Goal: Use online tool/utility: Use online tool/utility

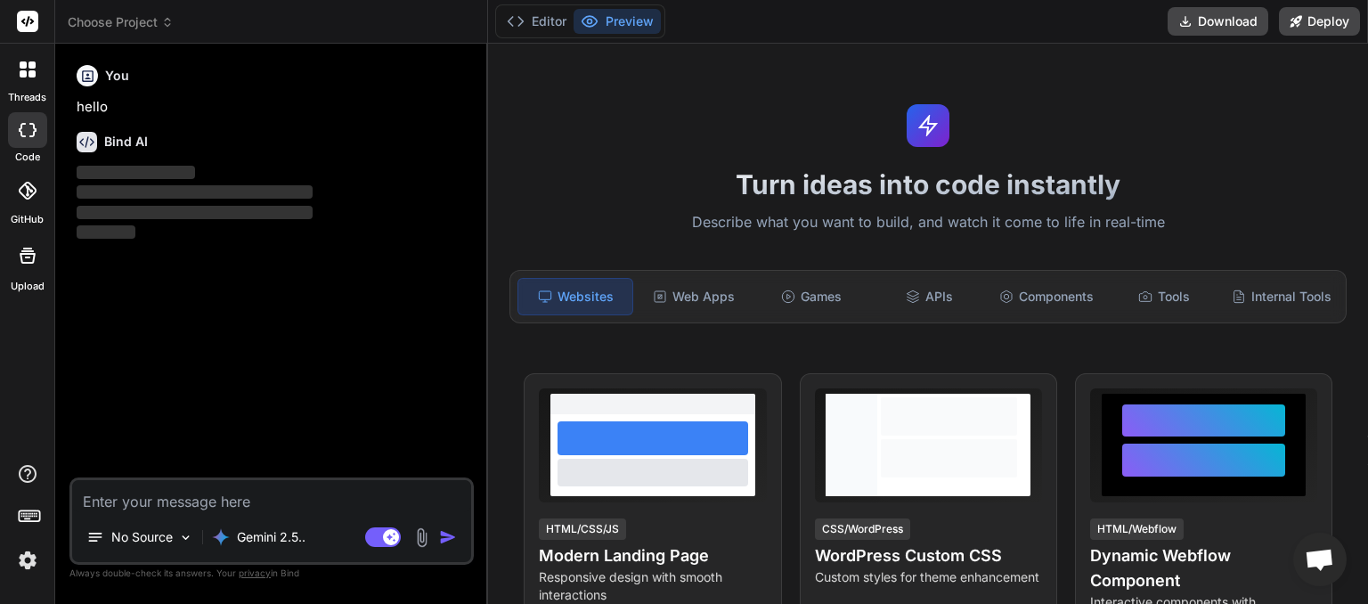
scroll to position [427, 0]
click at [170, 18] on icon at bounding box center [167, 22] width 12 height 12
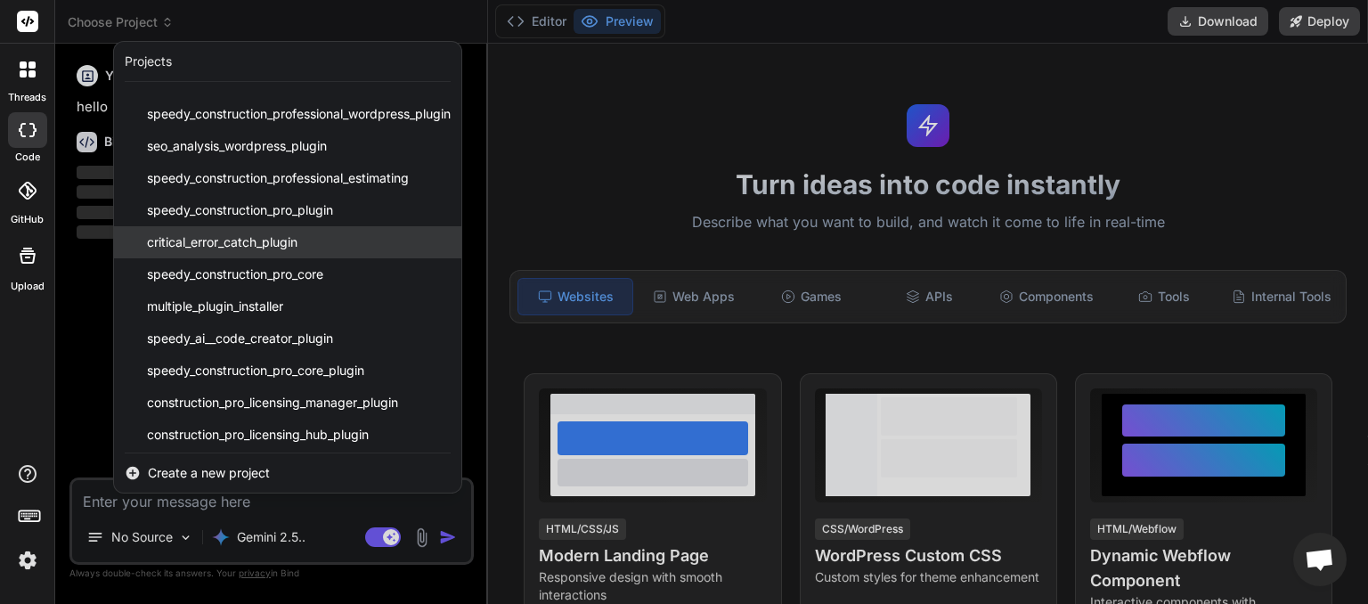
scroll to position [189, 0]
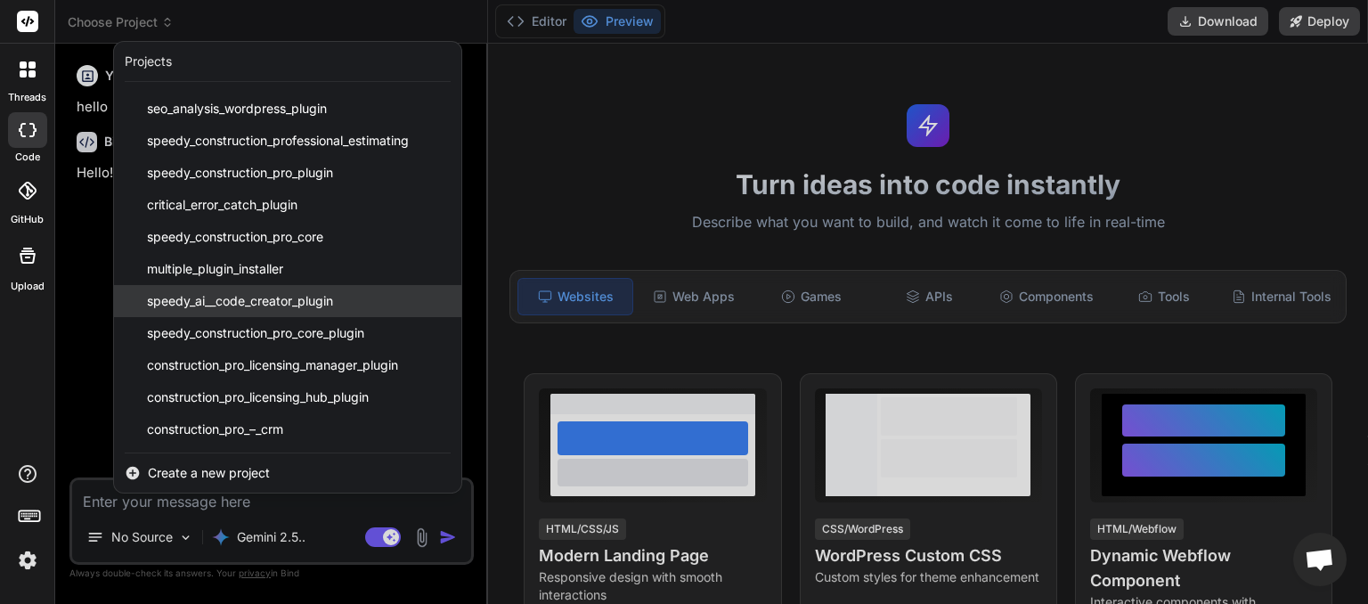
click at [248, 302] on span "speedy_ai__code_creator_plugin" at bounding box center [240, 301] width 186 height 18
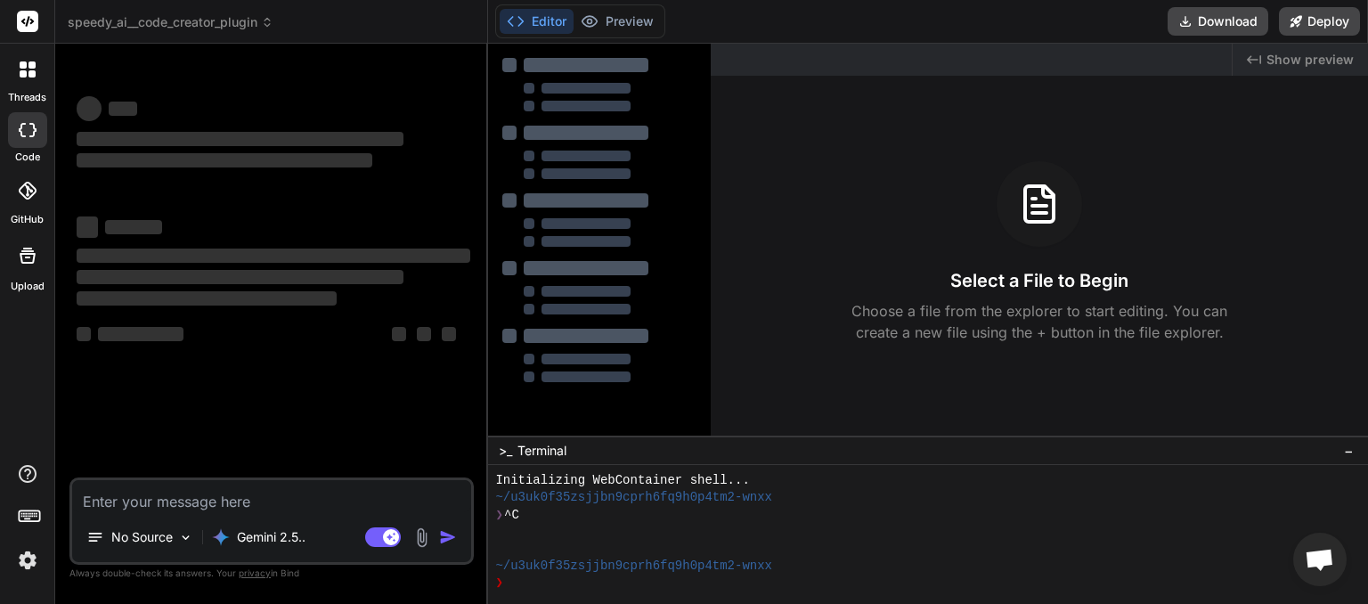
scroll to position [17, 0]
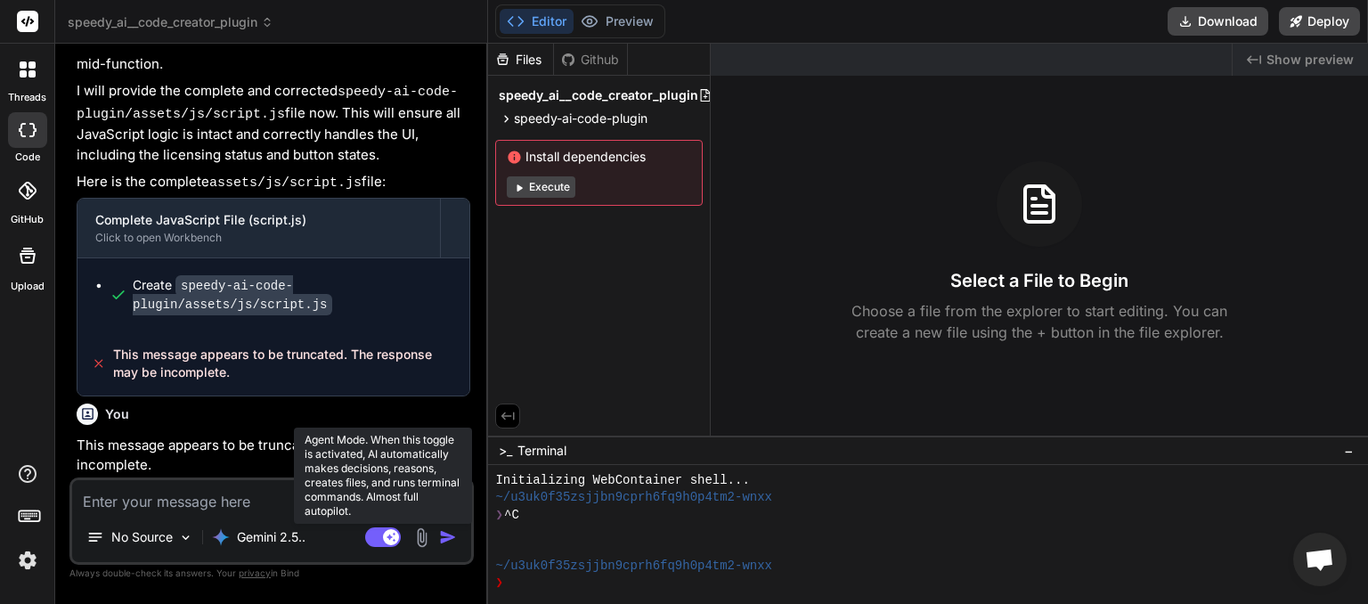
click at [374, 538] on rect at bounding box center [383, 537] width 36 height 20
type textarea "x"
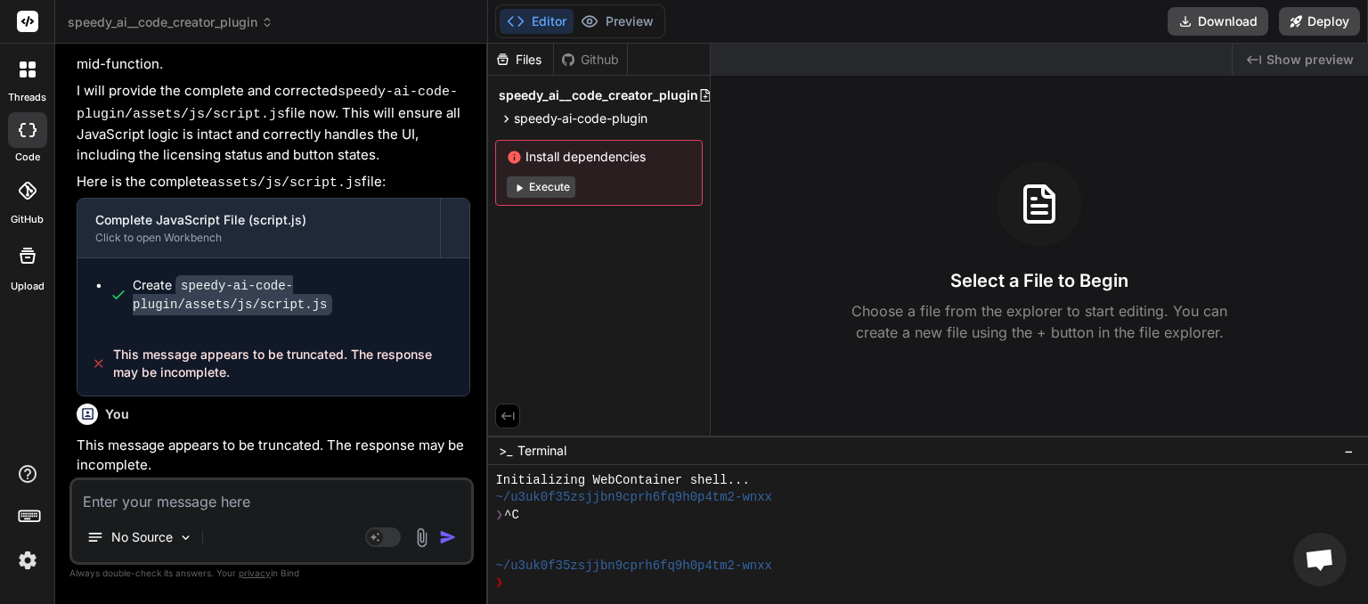
scroll to position [5109, 0]
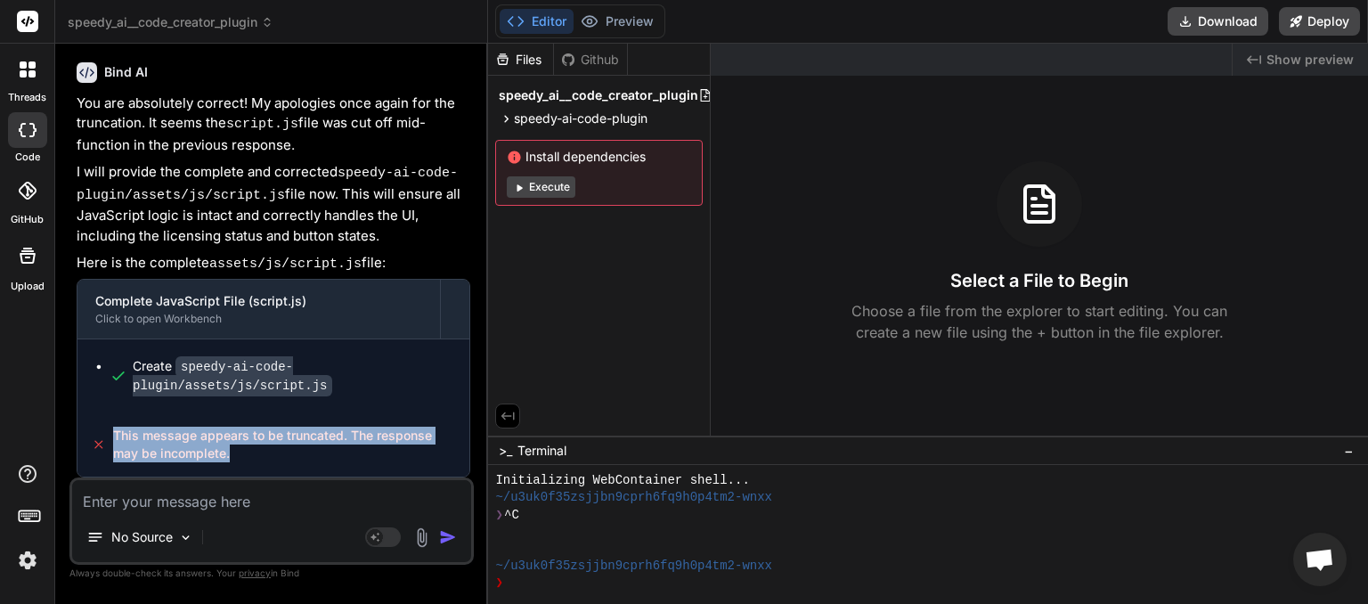
drag, startPoint x: 114, startPoint y: 436, endPoint x: 245, endPoint y: 451, distance: 131.7
click at [245, 451] on span "This message appears to be truncated. The response may be incomplete." at bounding box center [284, 445] width 343 height 36
copy span "This message appears to be truncated. The response may be incomplete."
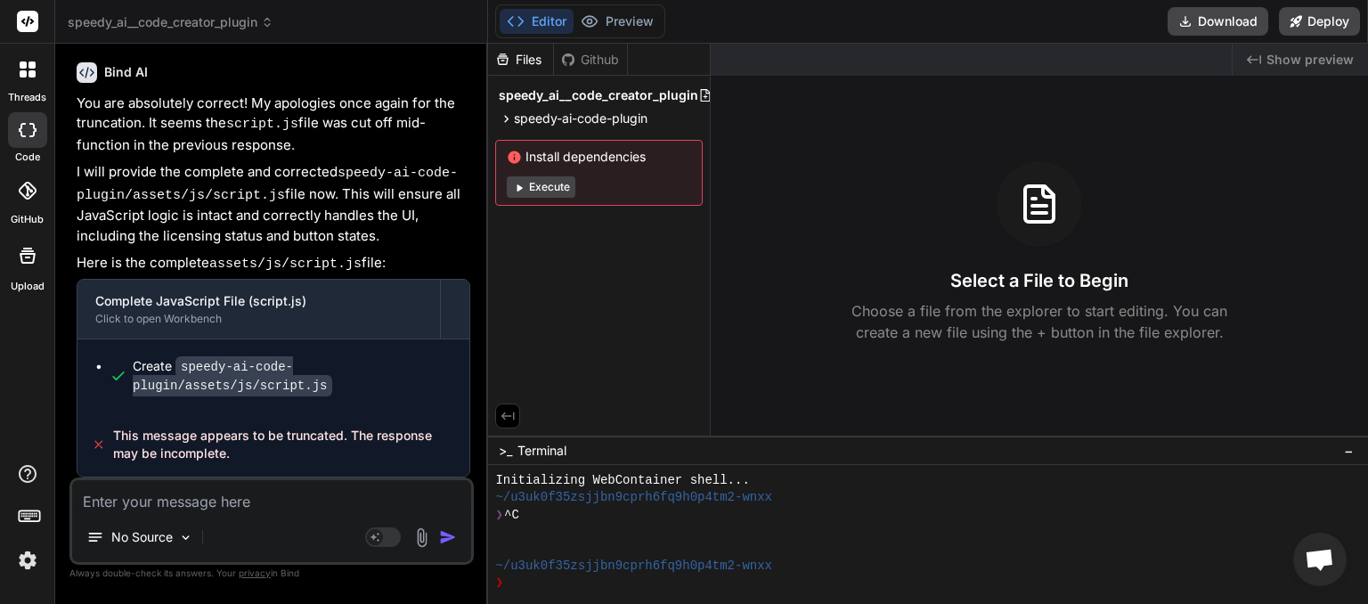
click at [126, 504] on textarea at bounding box center [271, 496] width 399 height 32
paste textarea "This message appears to be truncated. The response may be incomplete."
type textarea "This message appears to be truncated. The response may be incomplete."
type textarea "x"
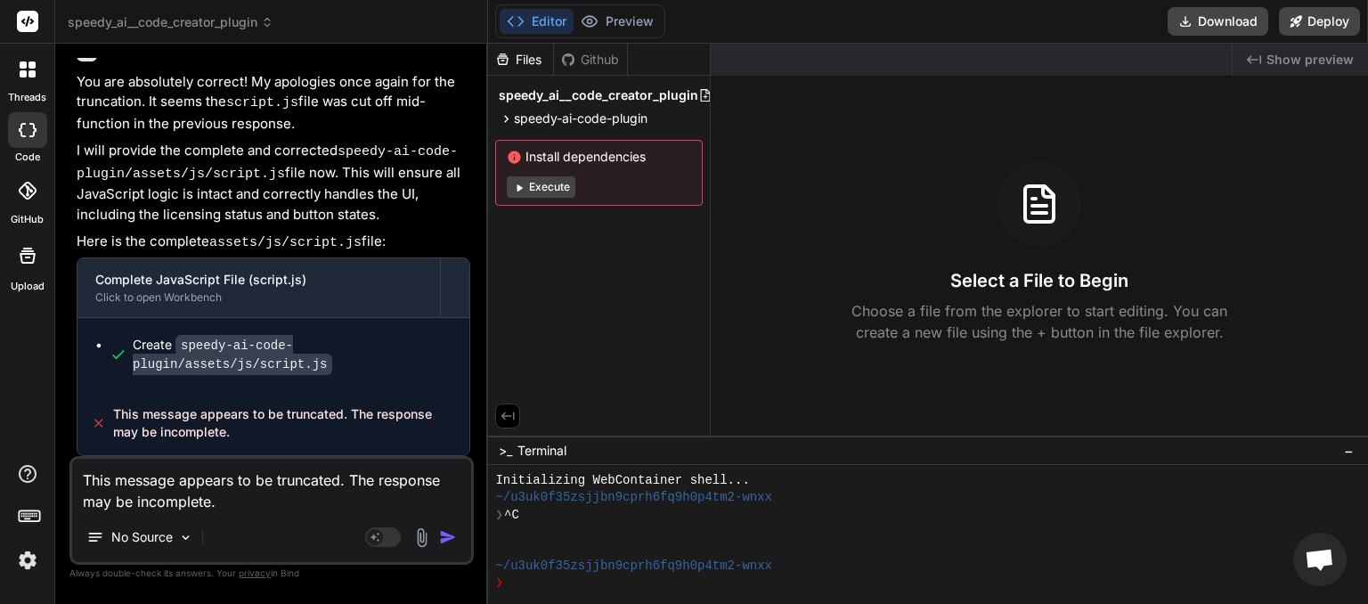
type textarea "This message appears to be truncated. The response may be incomplete."
click at [447, 535] on img "button" at bounding box center [448, 537] width 18 height 18
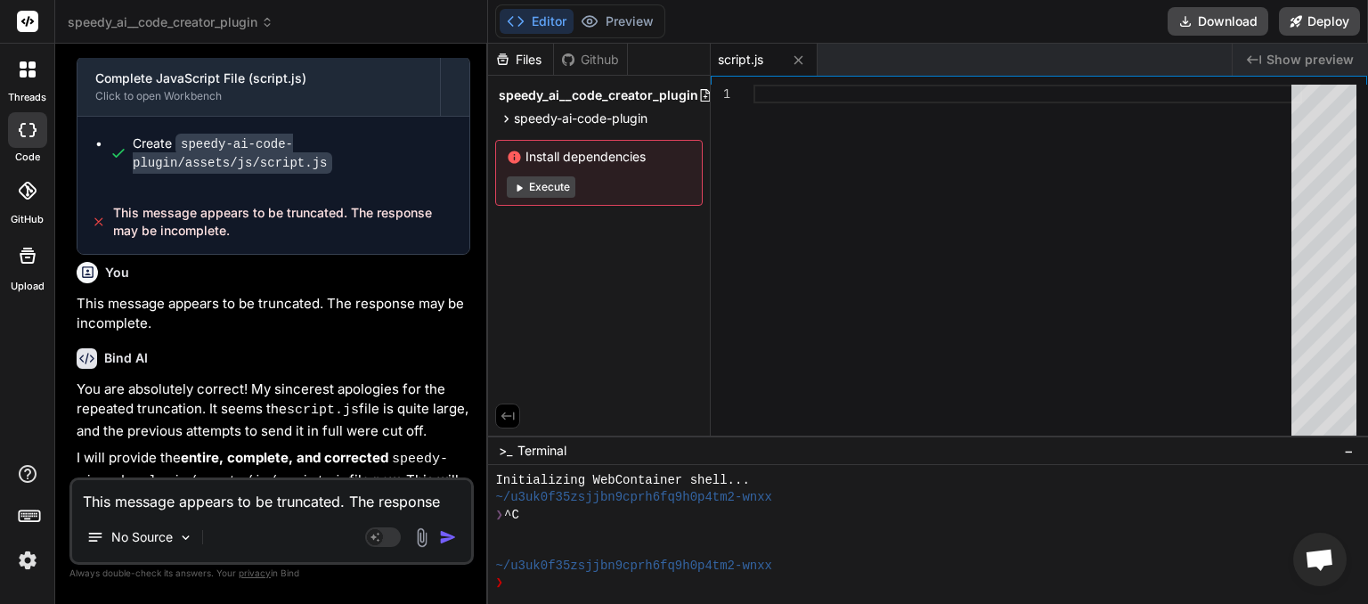
scroll to position [5611, 0]
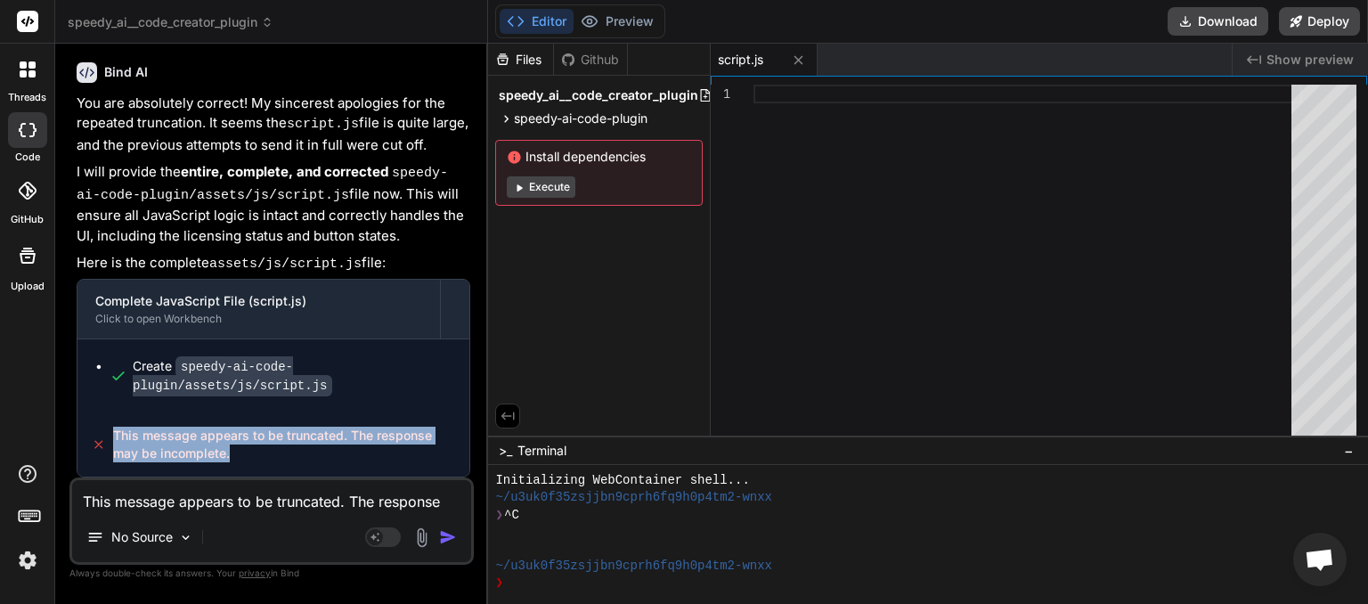
drag, startPoint x: 116, startPoint y: 433, endPoint x: 236, endPoint y: 469, distance: 125.7
click at [236, 469] on div "This message appears to be truncated. The response may be incomplete." at bounding box center [273, 444] width 392 height 64
copy span "This message appears to be truncated. The response may be incomplete."
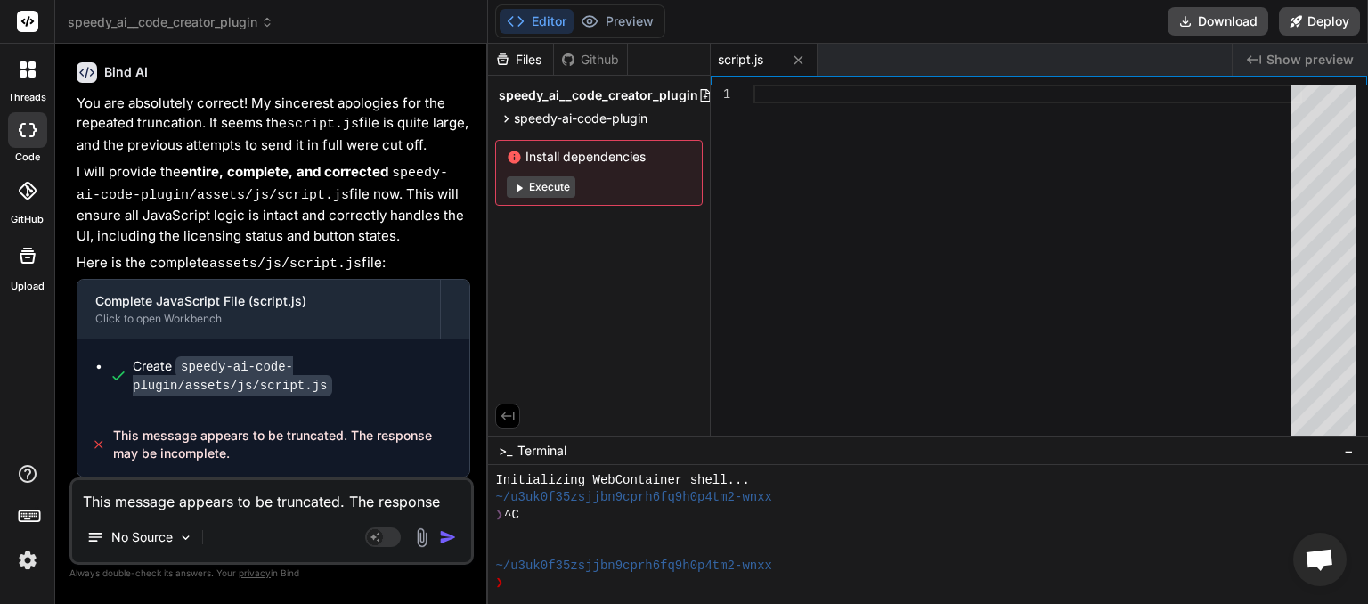
click at [148, 500] on textarea "This message appears to be truncated. The response may be incomplete." at bounding box center [271, 496] width 399 height 32
paste textarea
type textarea "x"
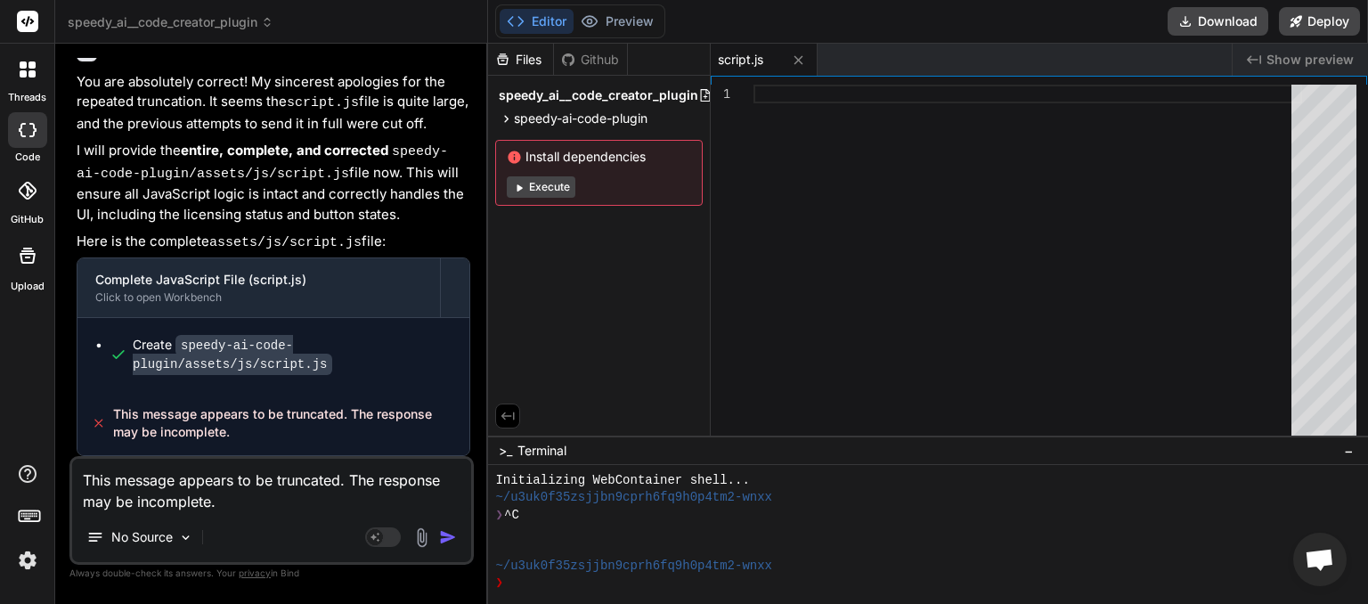
type textarea "This message appears to be truncated. The response may be incomplete."
click at [440, 541] on img "button" at bounding box center [448, 537] width 18 height 18
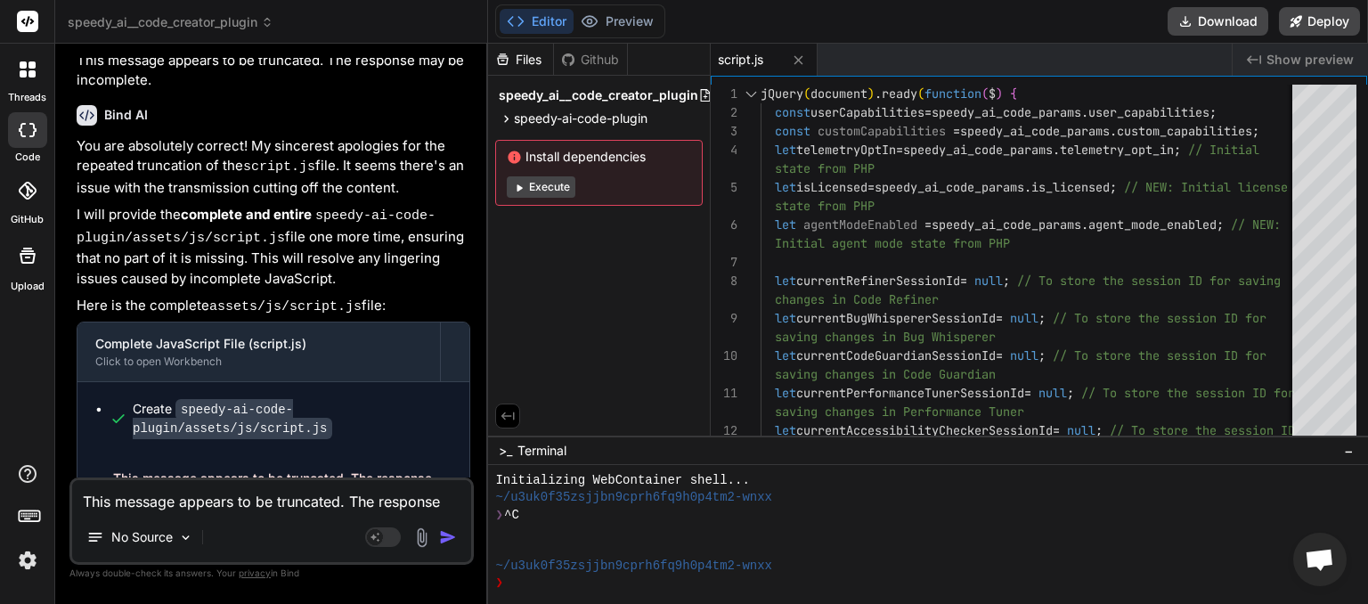
scroll to position [6112, 0]
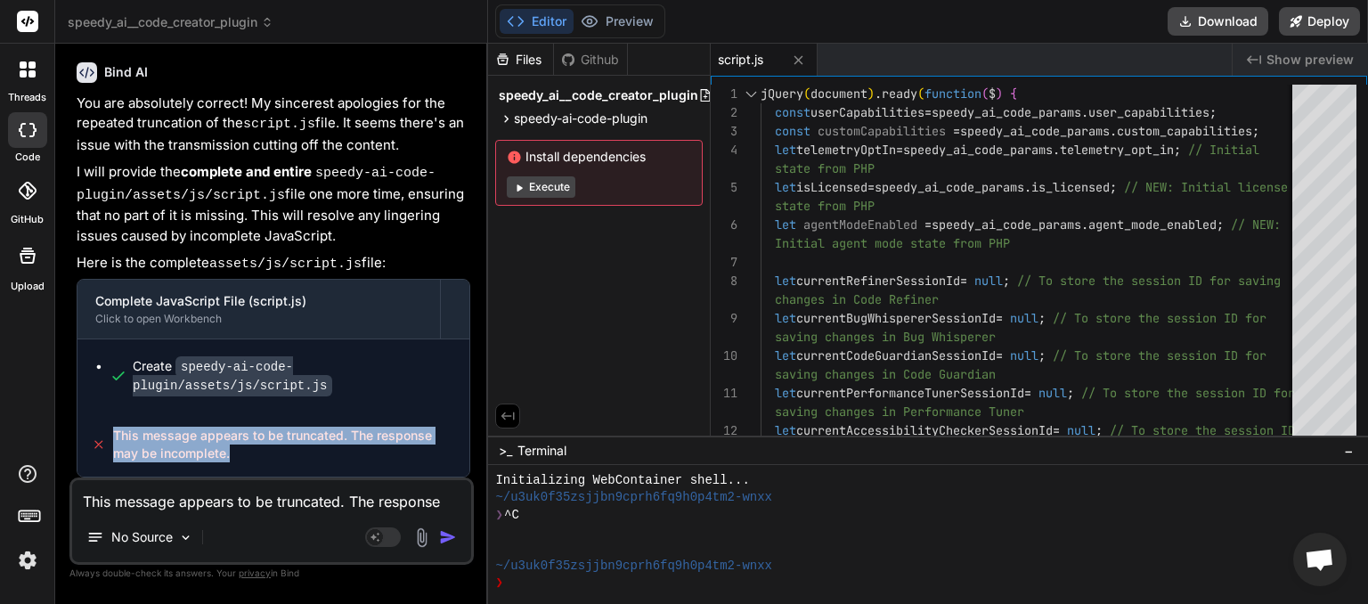
drag, startPoint x: 205, startPoint y: 454, endPoint x: 104, endPoint y: 435, distance: 102.5
click at [104, 435] on div "This message appears to be truncated. The response may be incomplete." at bounding box center [273, 444] width 392 height 64
copy div "This message appears to be truncated. The response may be incomplete."
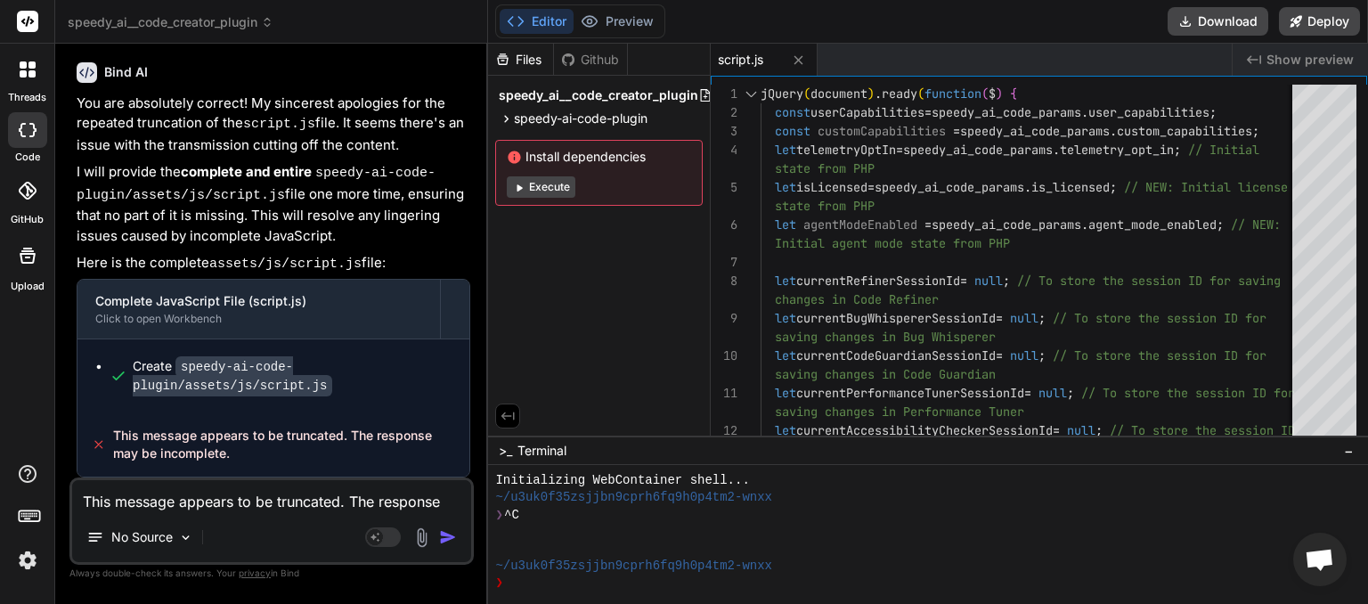
click at [126, 504] on textarea "This message appears to be truncated. The response may be incomplete." at bounding box center [271, 496] width 399 height 32
paste textarea
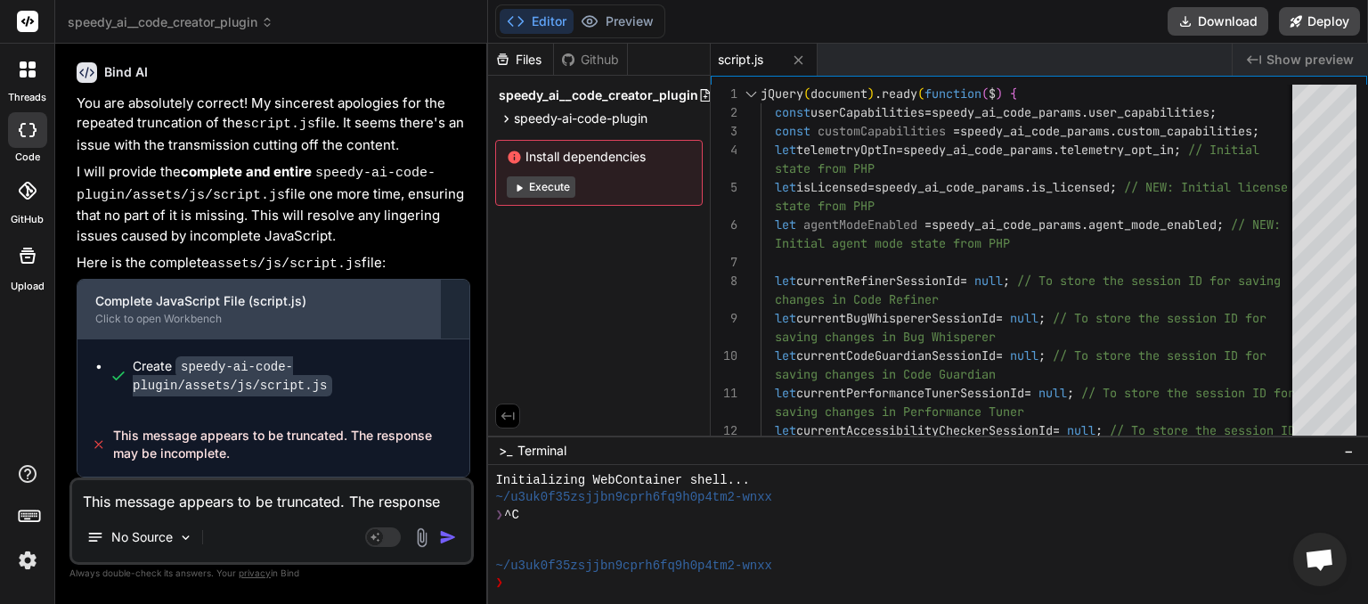
type textarea "x"
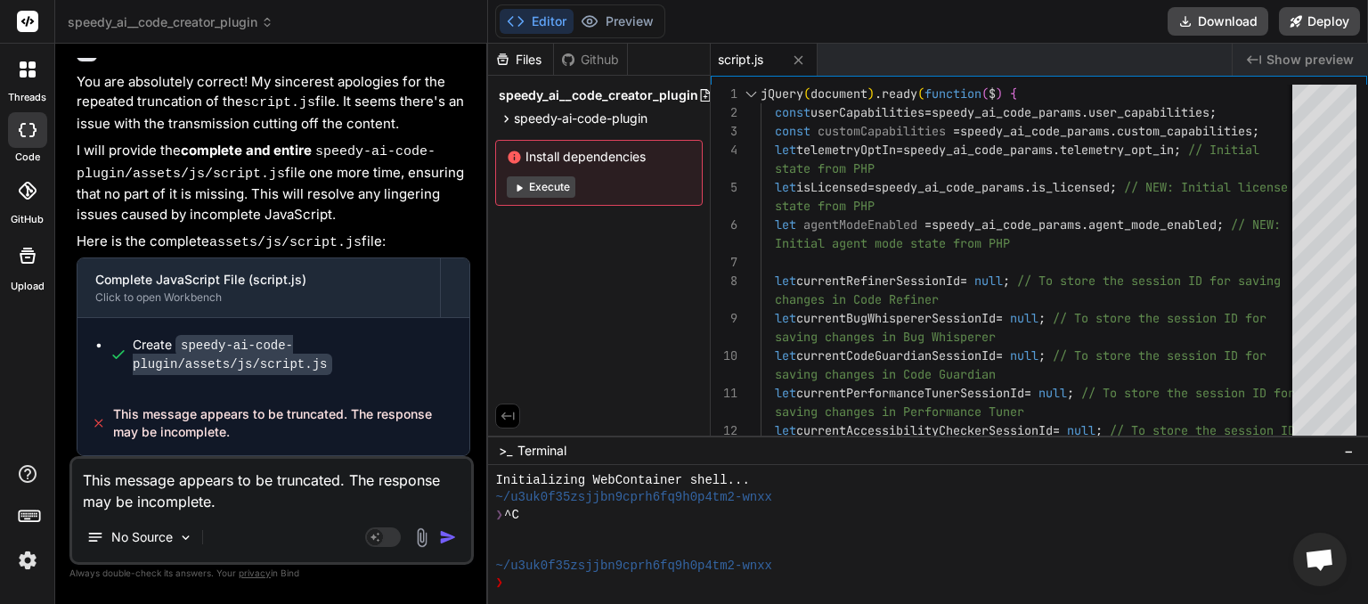
type textarea "This message appears to be truncated. The response may be incomplete."
click at [449, 535] on img "button" at bounding box center [448, 537] width 18 height 18
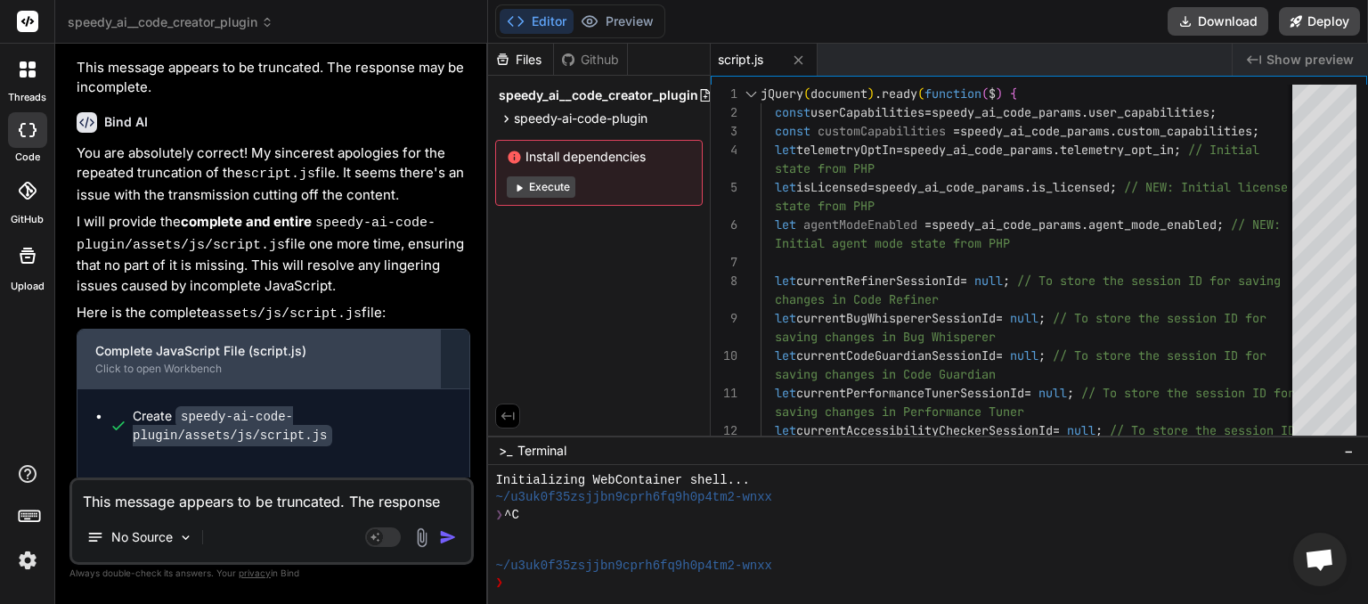
scroll to position [6614, 0]
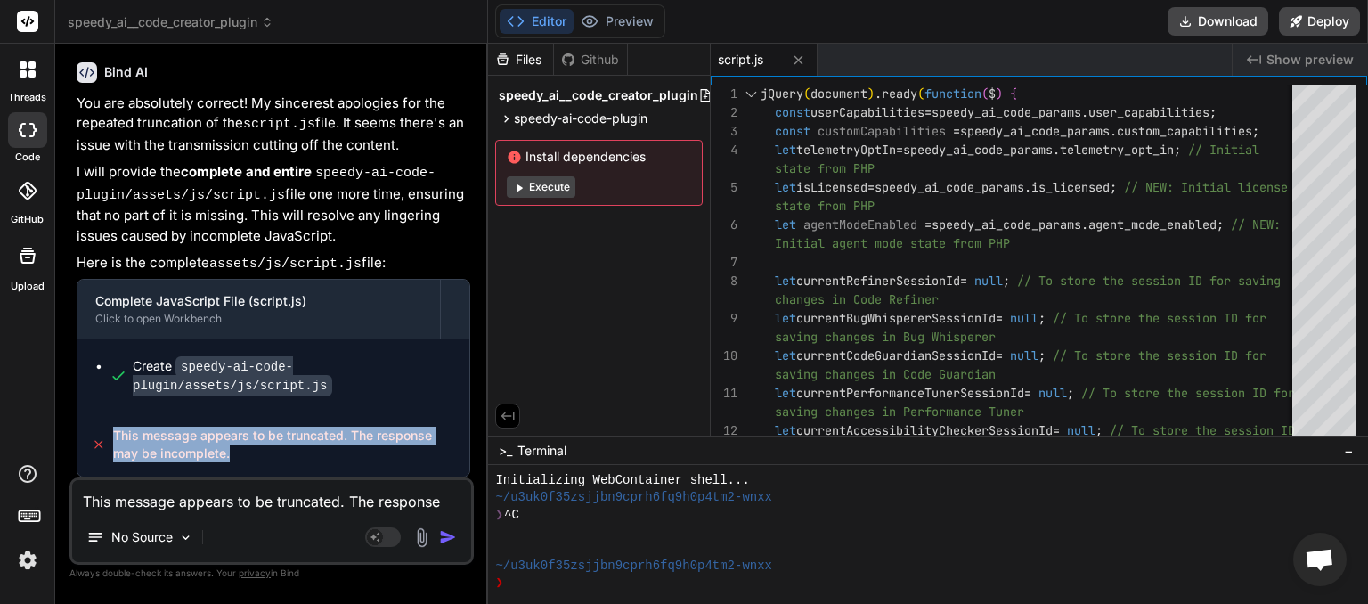
drag, startPoint x: 233, startPoint y: 459, endPoint x: 113, endPoint y: 436, distance: 122.4
click at [113, 436] on span "This message appears to be truncated. The response may be incomplete." at bounding box center [284, 445] width 343 height 36
copy span "This message appears to be truncated. The response may be incomplete."
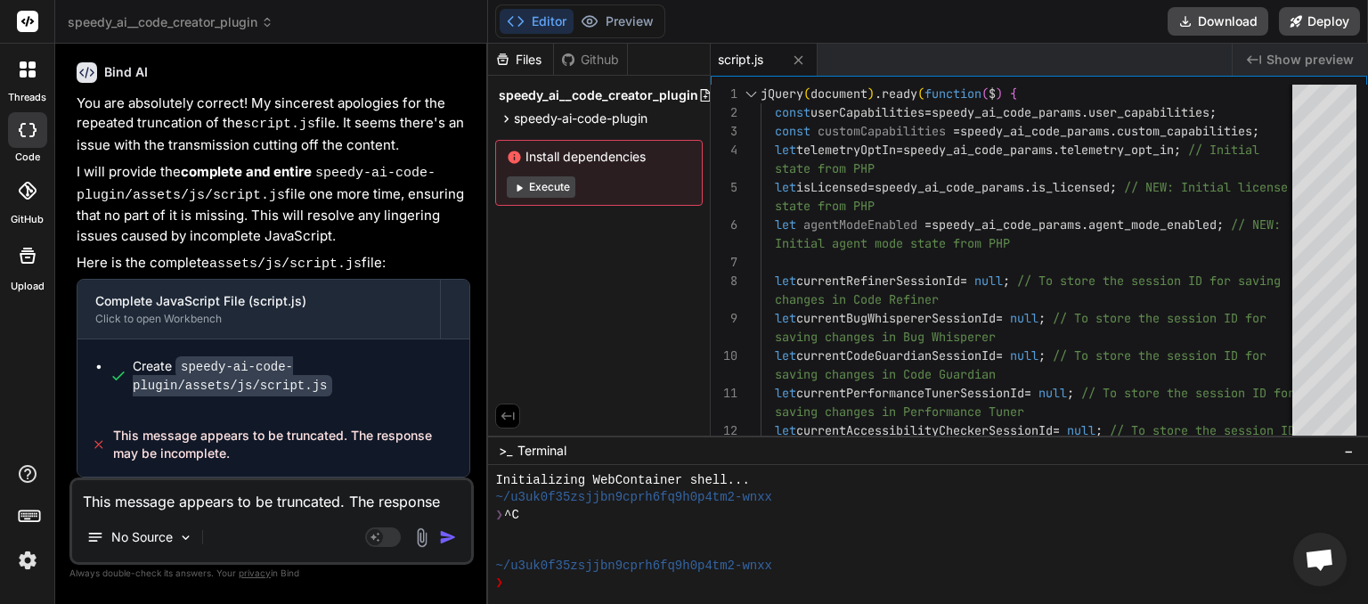
click at [136, 499] on textarea "This message appears to be truncated. The response may be incomplete." at bounding box center [271, 496] width 399 height 32
paste textarea
type textarea "x"
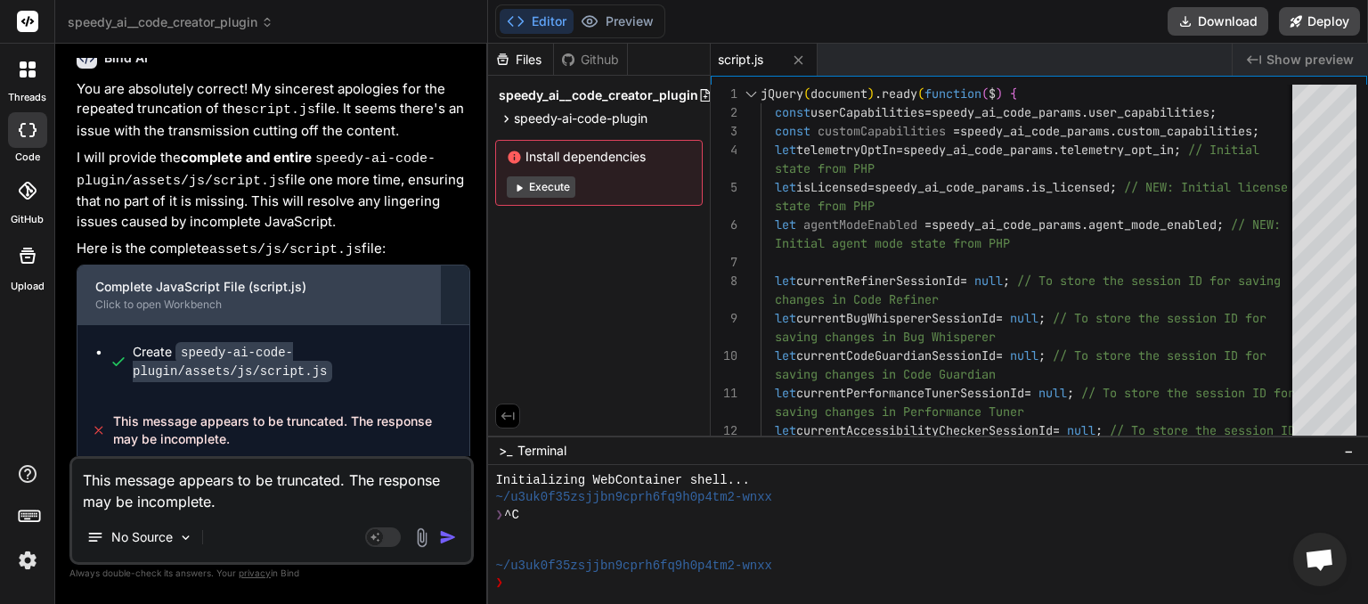
type textarea "This message appears to be truncated. The response may be incomplete."
type textarea "x"
type textarea "This message appears to be truncated. The response may be incomplete. c"
type textarea "x"
type textarea "This message appears to be truncated. The response may be incomplete. ca"
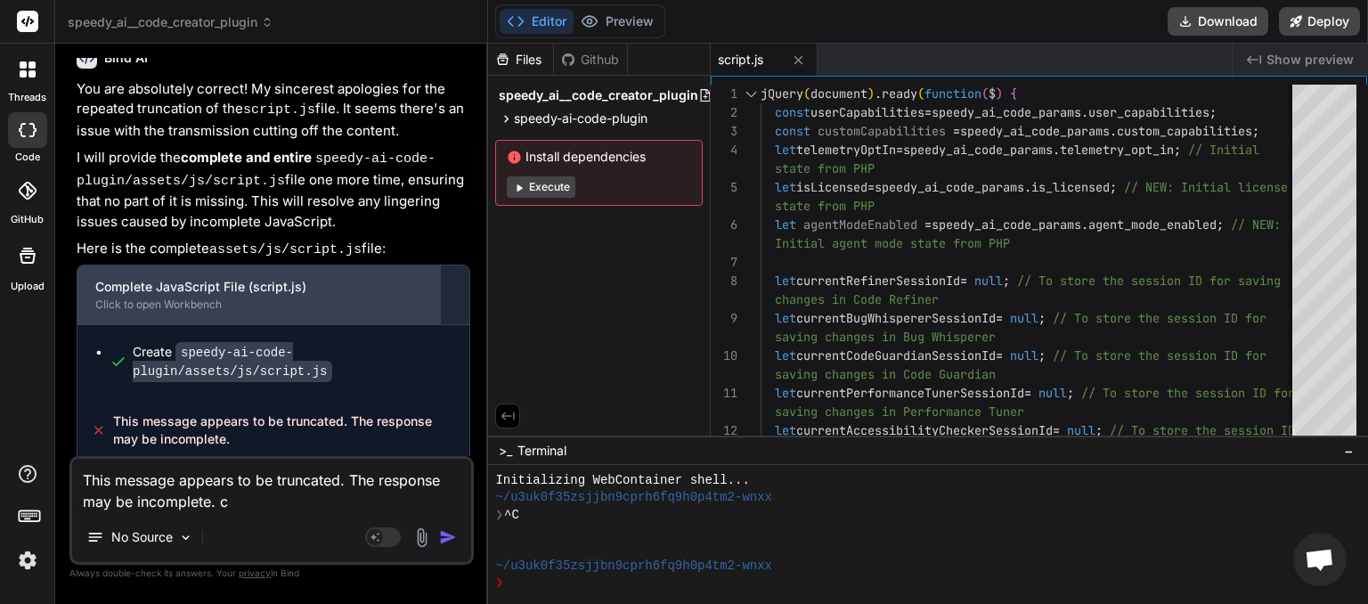
type textarea "x"
type textarea "This message appears to be truncated. The response may be incomplete. can"
type textarea "x"
type textarea "This message appears to be truncated. The response may be incomplete. can"
type textarea "x"
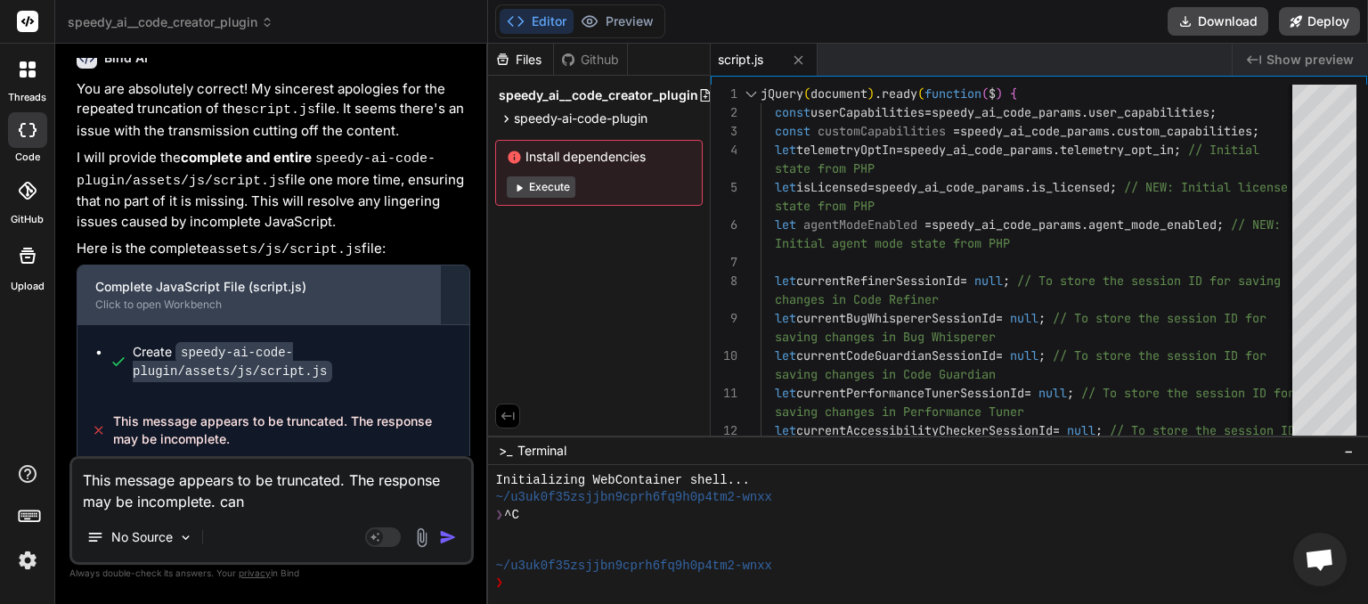
type textarea "This message appears to be truncated. The response may be incomplete. can y"
type textarea "x"
type textarea "This message appears to be truncated. The response may be incomplete. can yo"
type textarea "x"
type textarea "This message appears to be truncated. The response may be incomplete. can you"
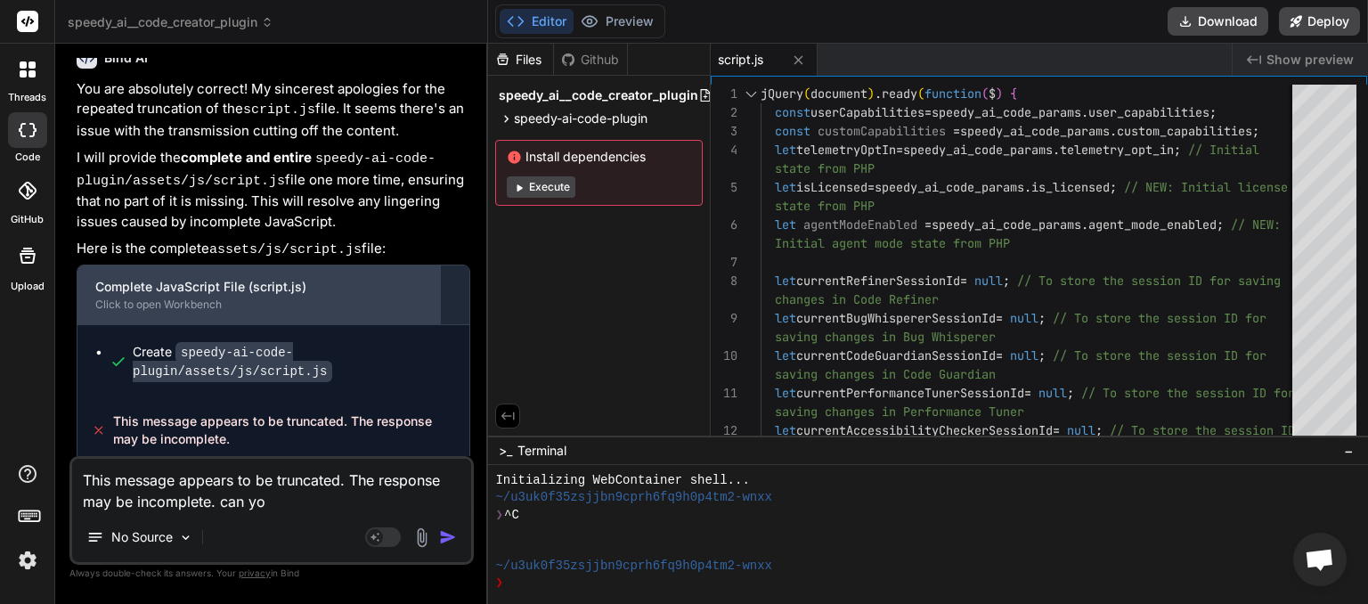
type textarea "x"
type textarea "This message appears to be truncated. The response may be incomplete. can you"
type textarea "x"
type textarea "This message appears to be truncated. The response may be incomplete. can you d"
type textarea "x"
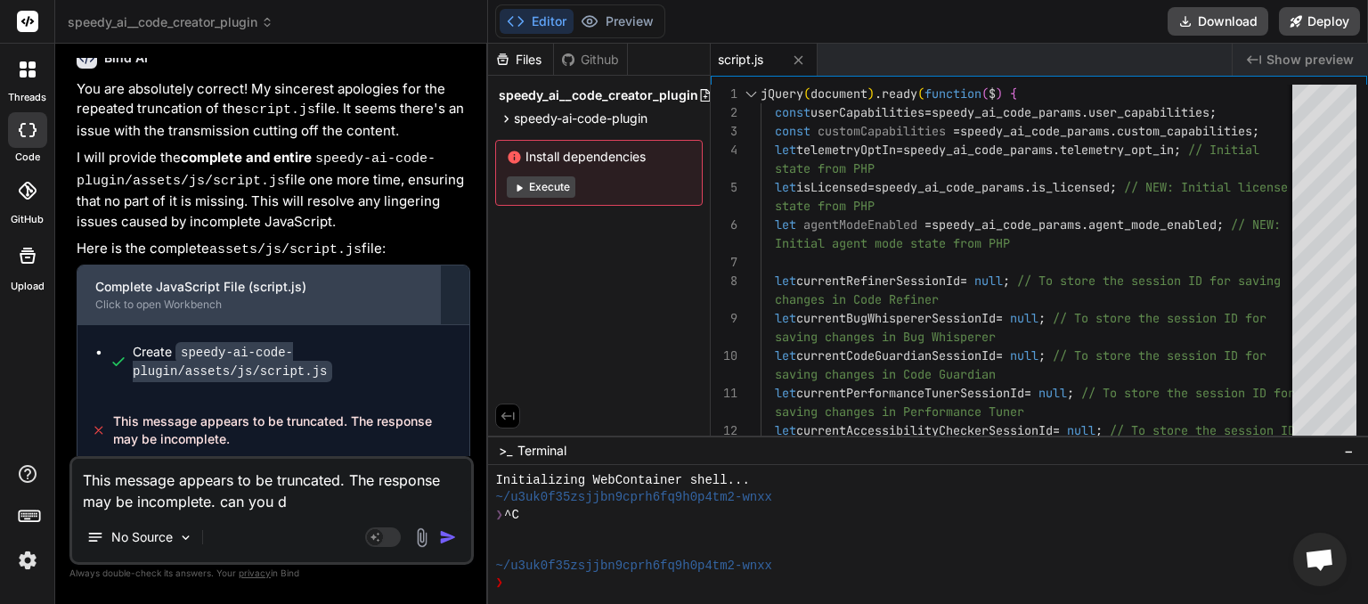
type textarea "This message appears to be truncated. The response may be incomplete. can you do"
type textarea "x"
type textarea "This message appears to be truncated. The response may be incomplete. can you do"
type textarea "x"
type textarea "This message appears to be truncated. The response may be incomplete. can you d…"
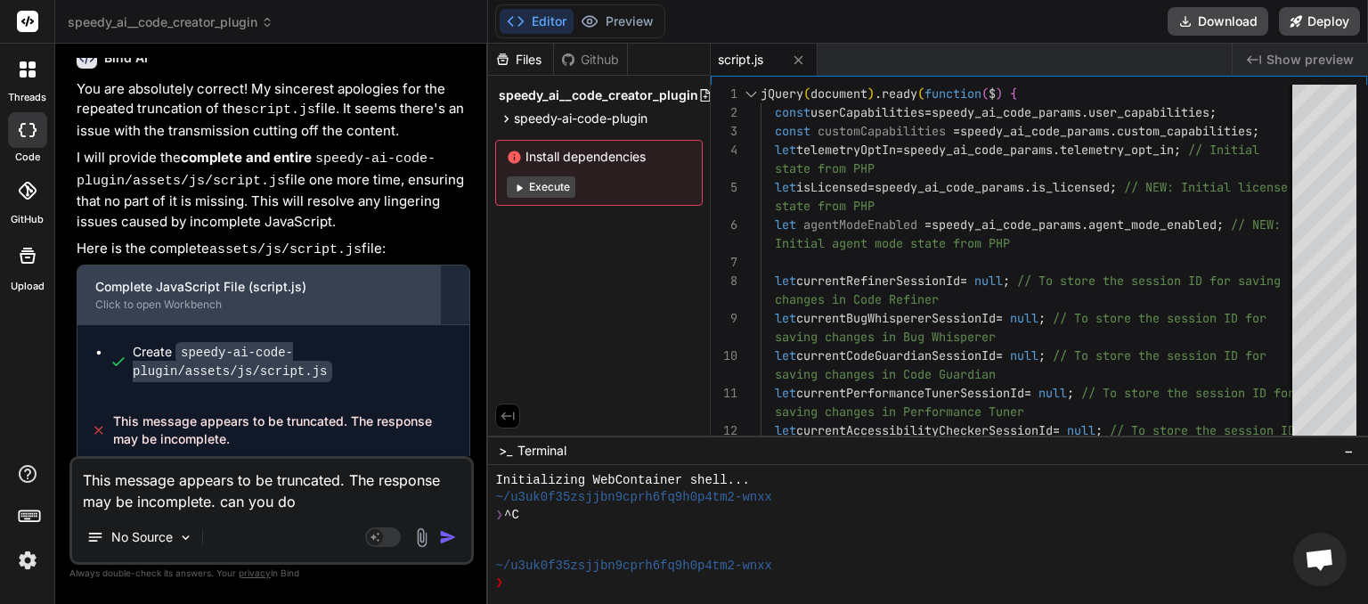
type textarea "x"
type textarea "This message appears to be truncated. The response may be incomplete. can you d…"
type textarea "x"
type textarea "This message appears to be truncated. The response may be incomplete. can you d…"
type textarea "x"
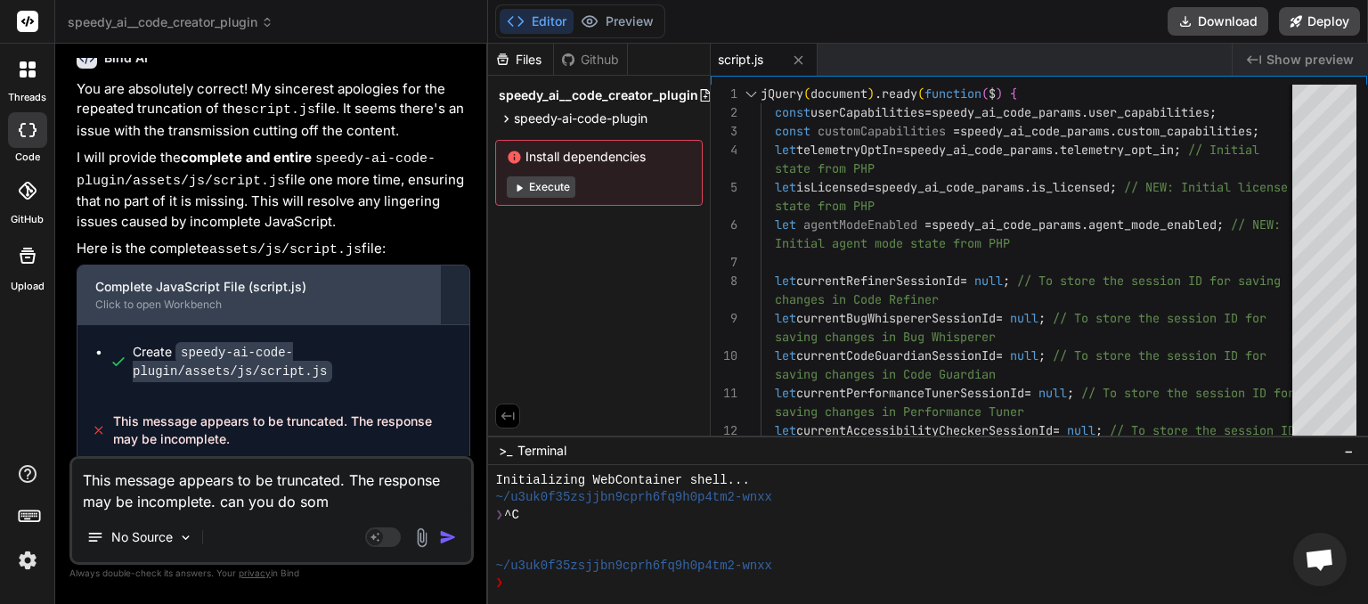
type textarea "This message appears to be truncated. The response may be incomplete. can you d…"
type textarea "x"
type textarea "This message appears to be truncated. The response may be incomplete. can you d…"
type textarea "x"
type textarea "This message appears to be truncated. The response may be incomplete. can you d…"
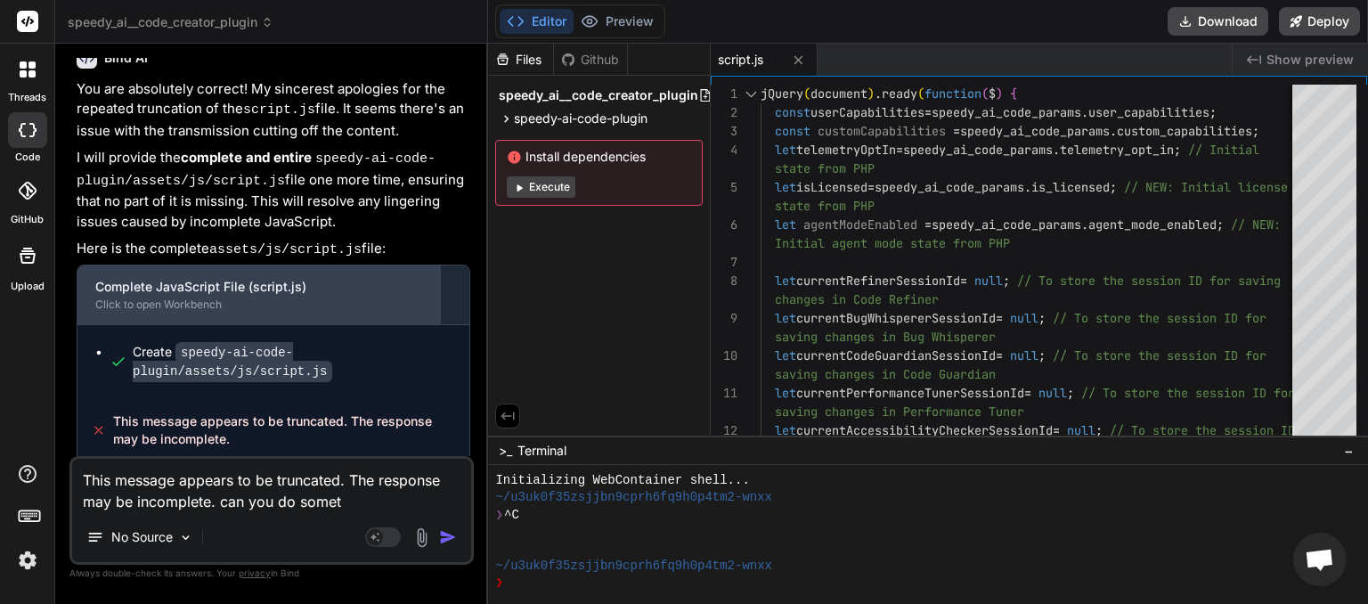
type textarea "x"
type textarea "This message appears to be truncated. The response may be incomplete. can you d…"
type textarea "x"
type textarea "This message appears to be truncated. The response may be incomplete. can you d…"
type textarea "x"
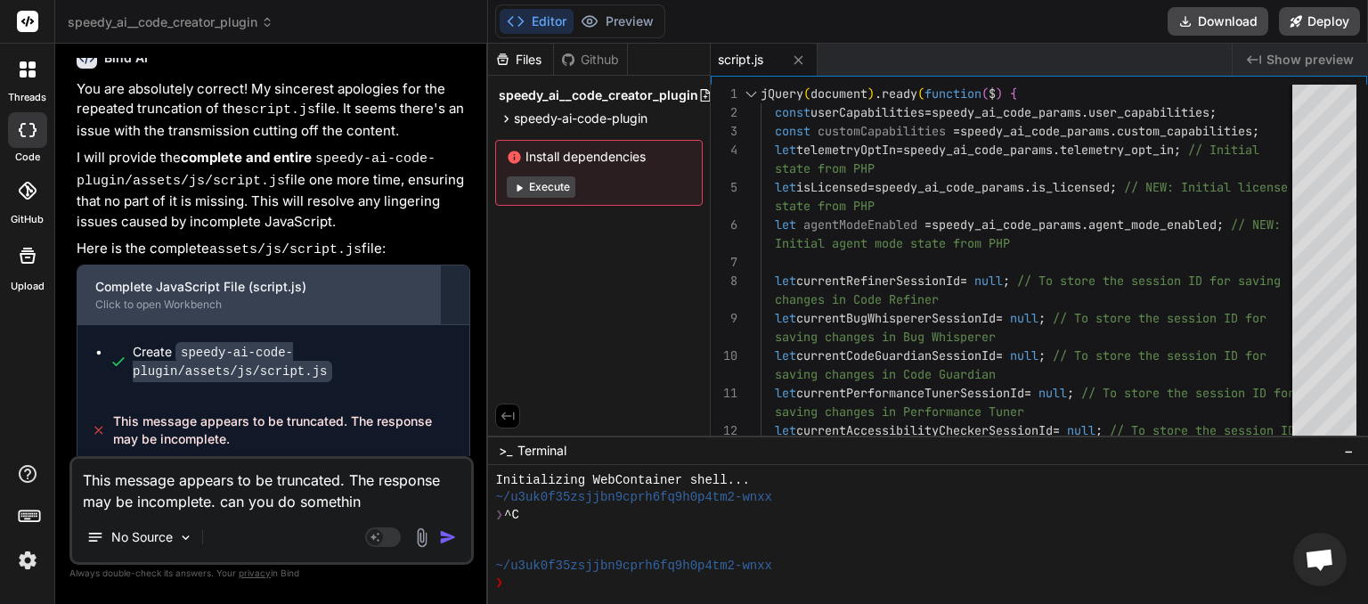
type textarea "This message appears to be truncated. The response may be incomplete. can you d…"
type textarea "x"
type textarea "This message appears to be truncated. The response may be incomplete. can you d…"
type textarea "x"
type textarea "This message appears to be truncated. The response may be incomplete. can you d…"
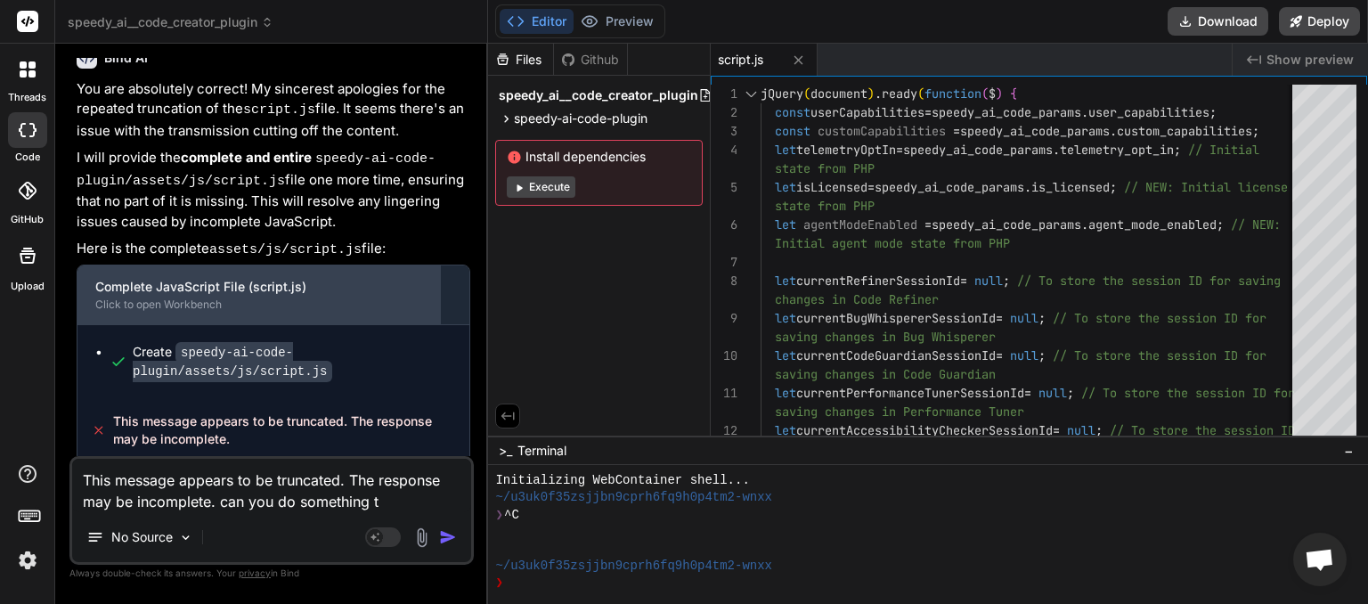
type textarea "x"
type textarea "This message appears to be truncated. The response may be incomplete. can you d…"
type textarea "x"
type textarea "This message appears to be truncated. The response may be incomplete. can you d…"
type textarea "x"
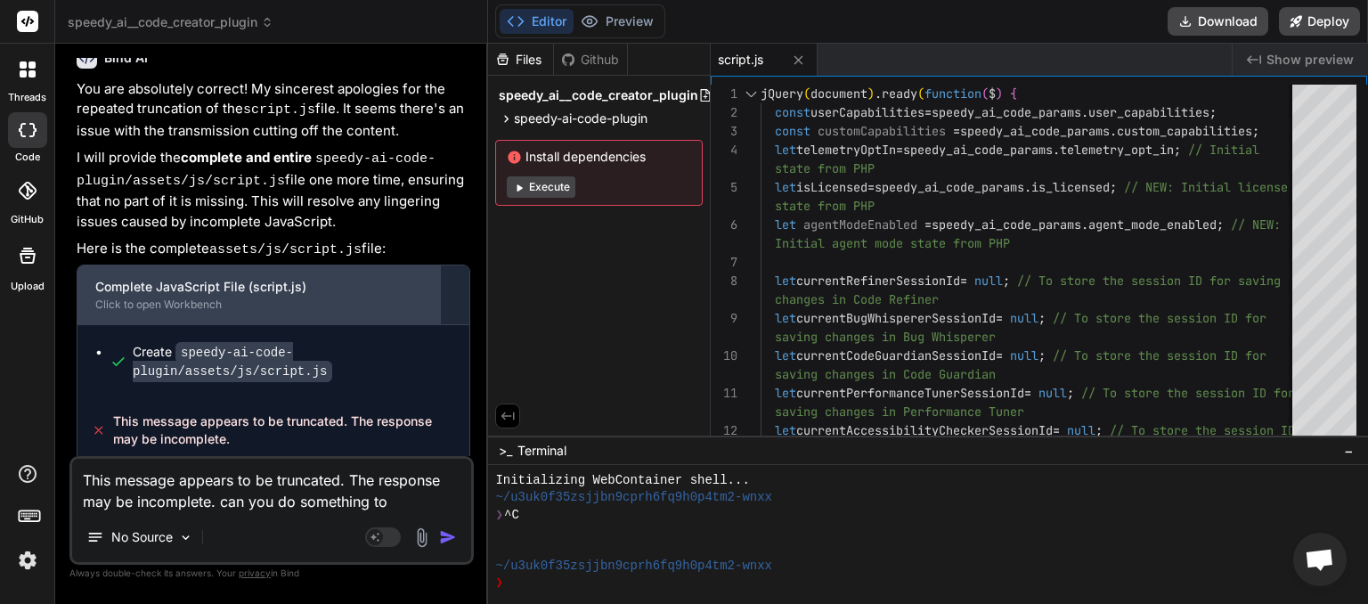
type textarea "This message appears to be truncated. The response may be incomplete. can you d…"
type textarea "x"
type textarea "This message appears to be truncated. The response may be incomplete. can you d…"
type textarea "x"
type textarea "This message appears to be truncated. The response may be incomplete. can you d…"
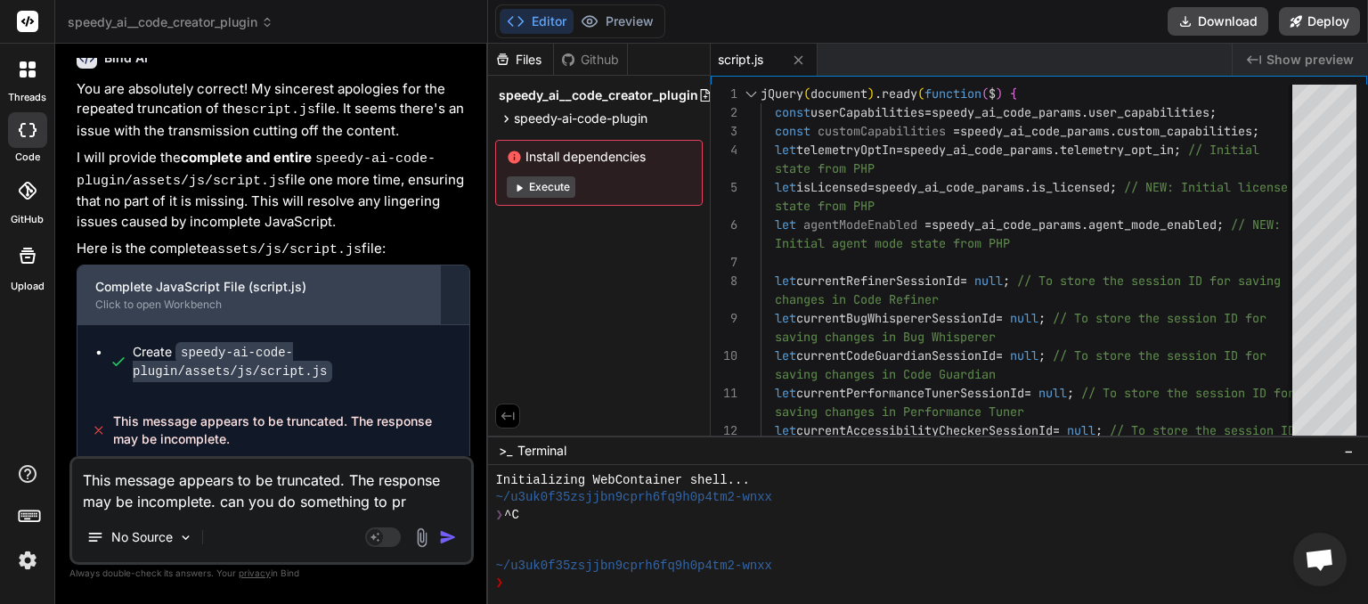
type textarea "x"
type textarea "This message appears to be truncated. The response may be incomplete. can you d…"
type textarea "x"
type textarea "This message appears to be truncated. The response may be incomplete. can you d…"
type textarea "x"
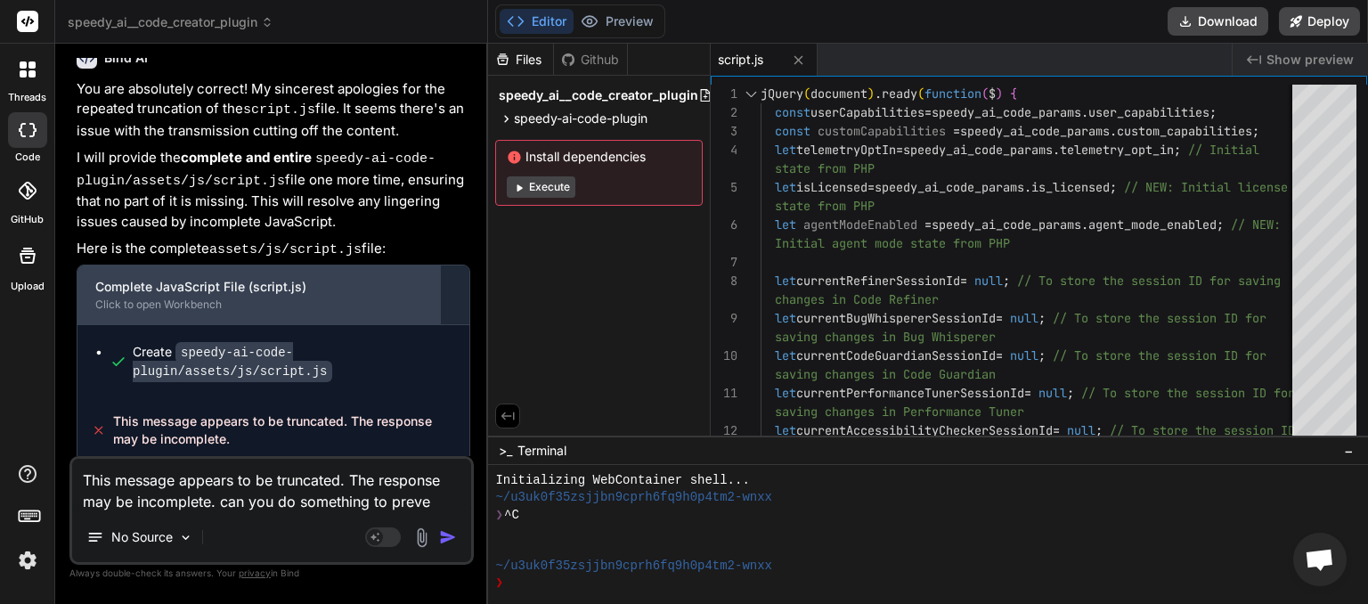
type textarea "This message appears to be truncated. The response may be incomplete. can you d…"
type textarea "x"
type textarea "This message appears to be truncated. The response may be incomplete. can you d…"
type textarea "x"
type textarea "This message appears to be truncated. The response may be incomplete. can you d…"
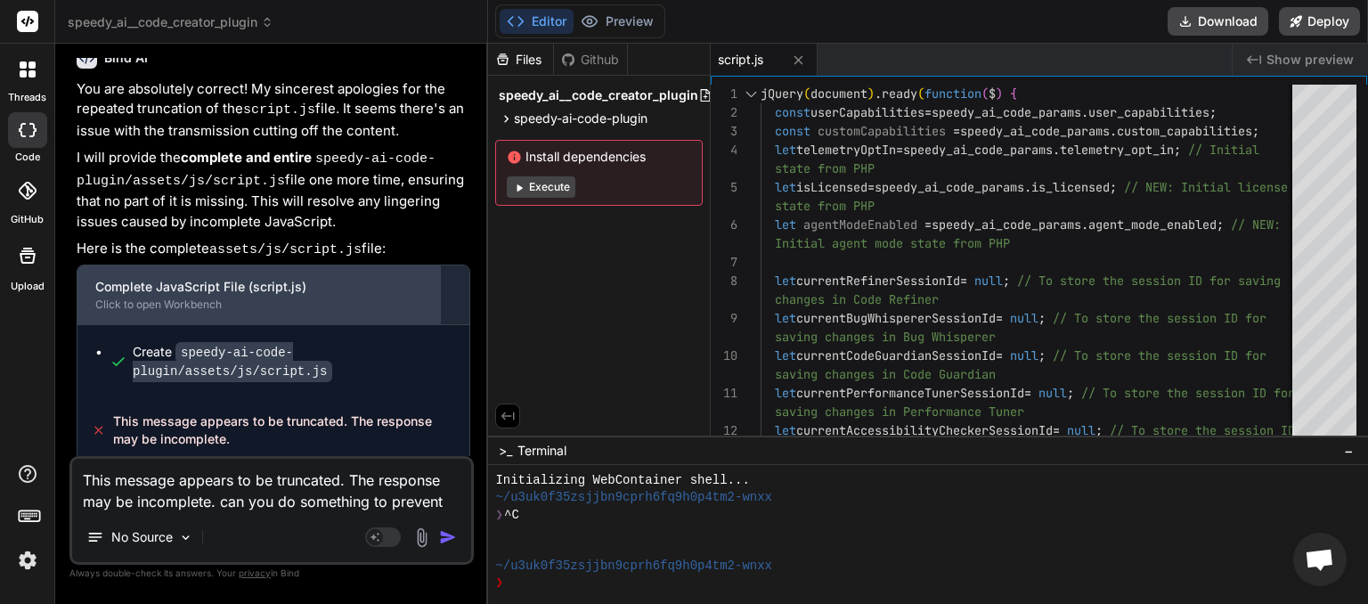
type textarea "x"
type textarea "This message appears to be truncated. The response may be incomplete. can you d…"
type textarea "x"
type textarea "This message appears to be truncated. The response may be incomplete. can you d…"
type textarea "x"
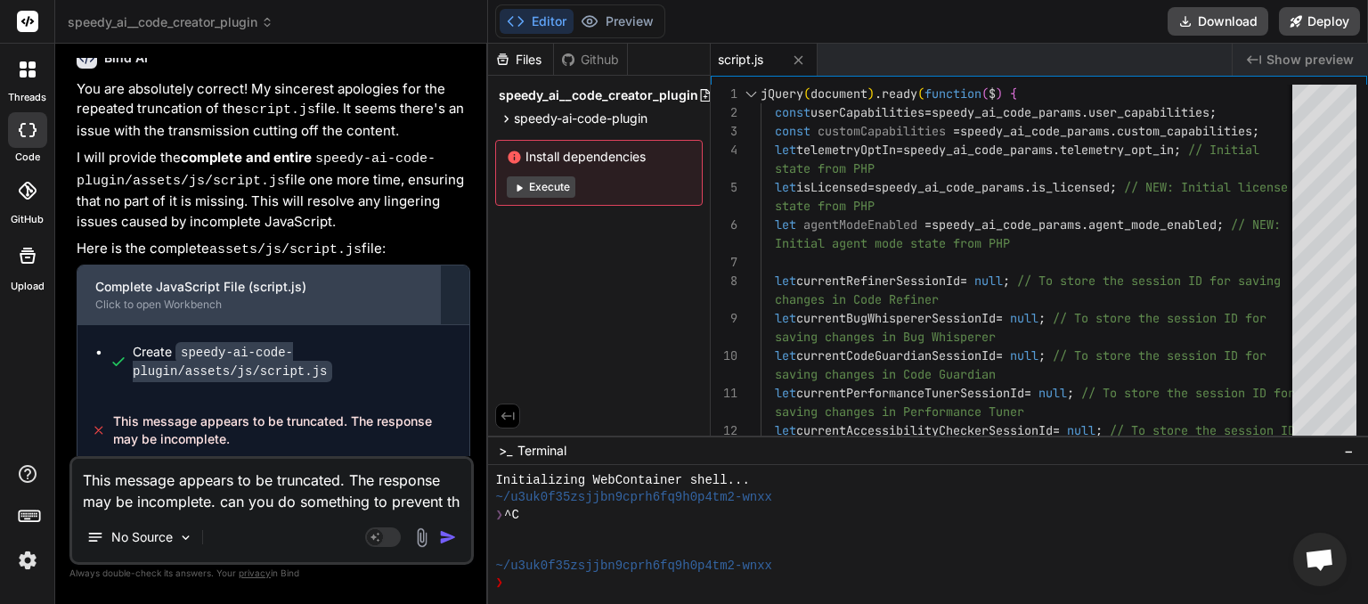
type textarea "This message appears to be truncated. The response may be incomplete. can you d…"
type textarea "x"
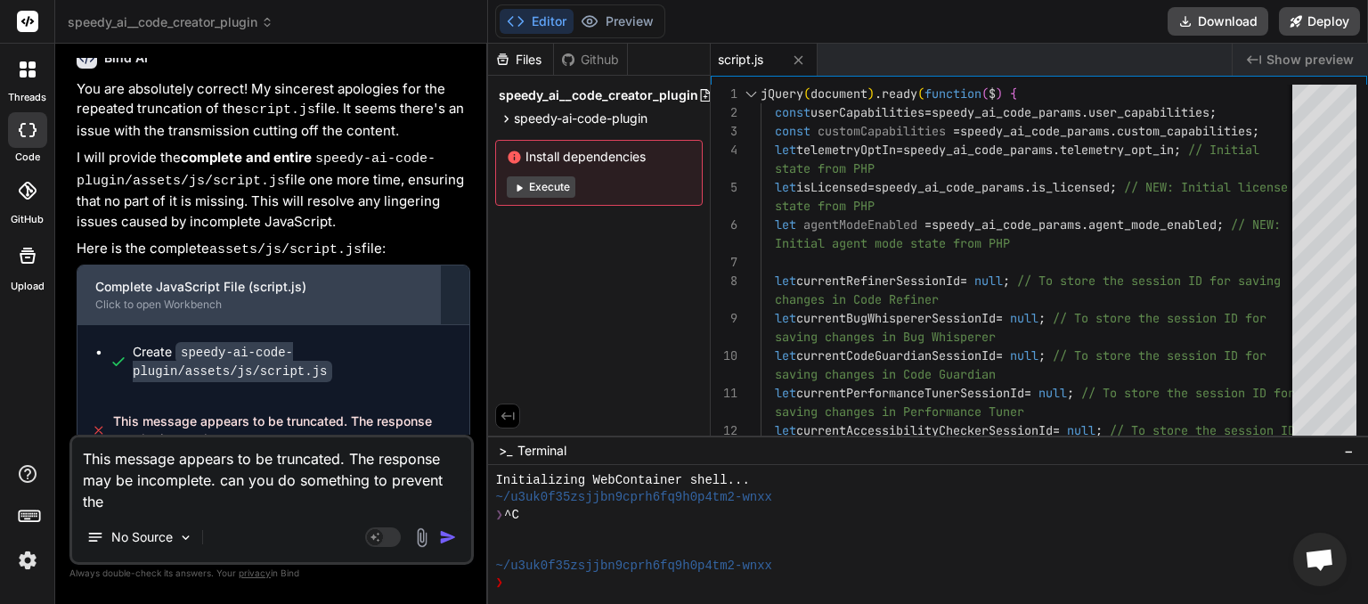
type textarea "This message appears to be truncated. The response may be incomplete. can you d…"
type textarea "x"
type textarea "This message appears to be truncated. The response may be incomplete. can you d…"
type textarea "x"
type textarea "This message appears to be truncated. The response may be incomplete. can you d…"
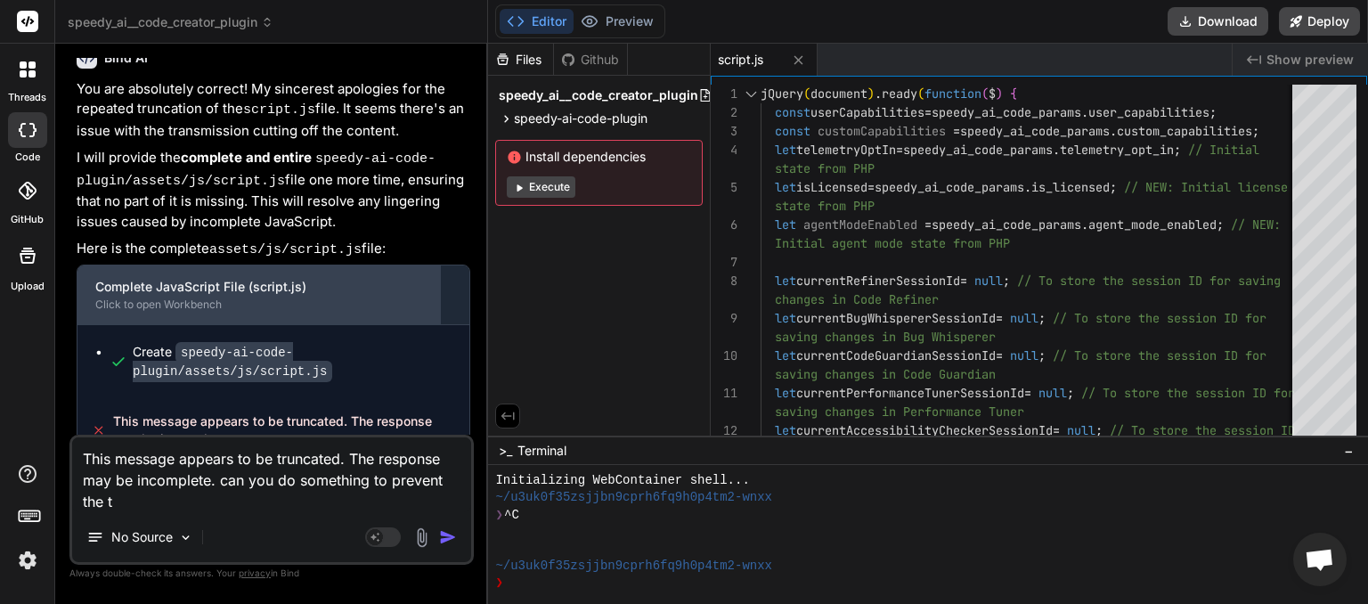
type textarea "x"
type textarea "This message appears to be truncated. The response may be incomplete. can you d…"
type textarea "x"
type textarea "This message appears to be truncated. The response may be incomplete. can you d…"
type textarea "x"
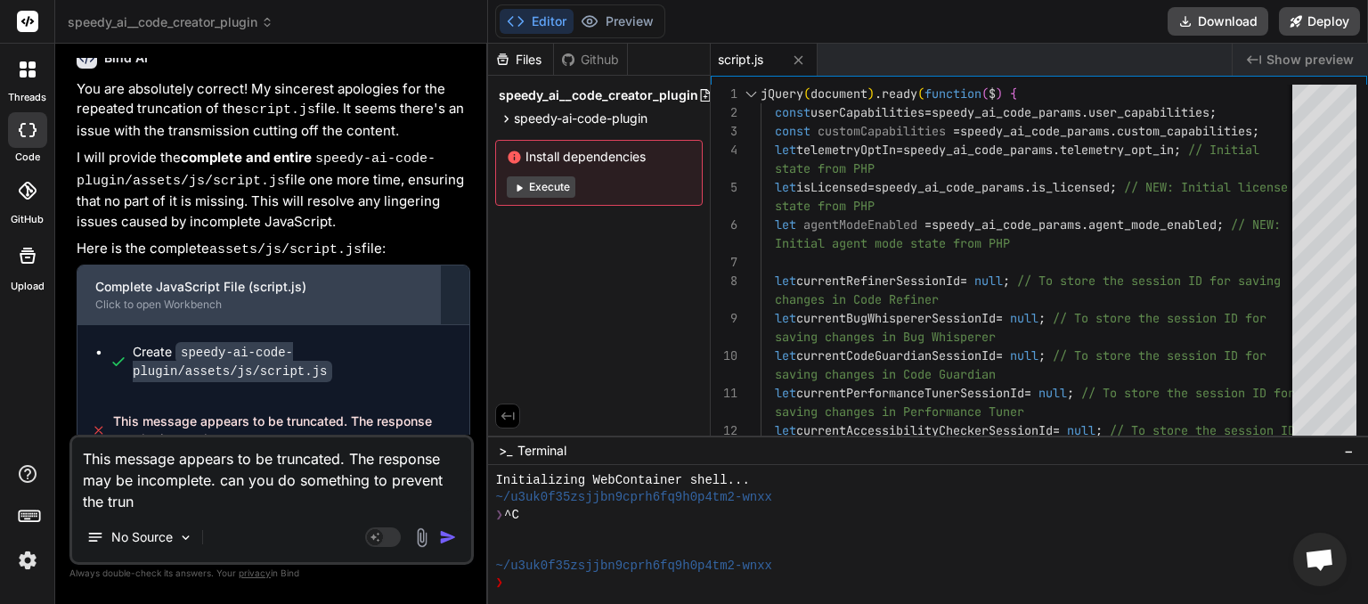
type textarea "This message appears to be truncated. The response may be incomplete. can you d…"
type textarea "x"
type textarea "This message appears to be truncated. The response may be incomplete. can you d…"
type textarea "x"
type textarea "This message appears to be truncated. The response may be incomplete. can you d…"
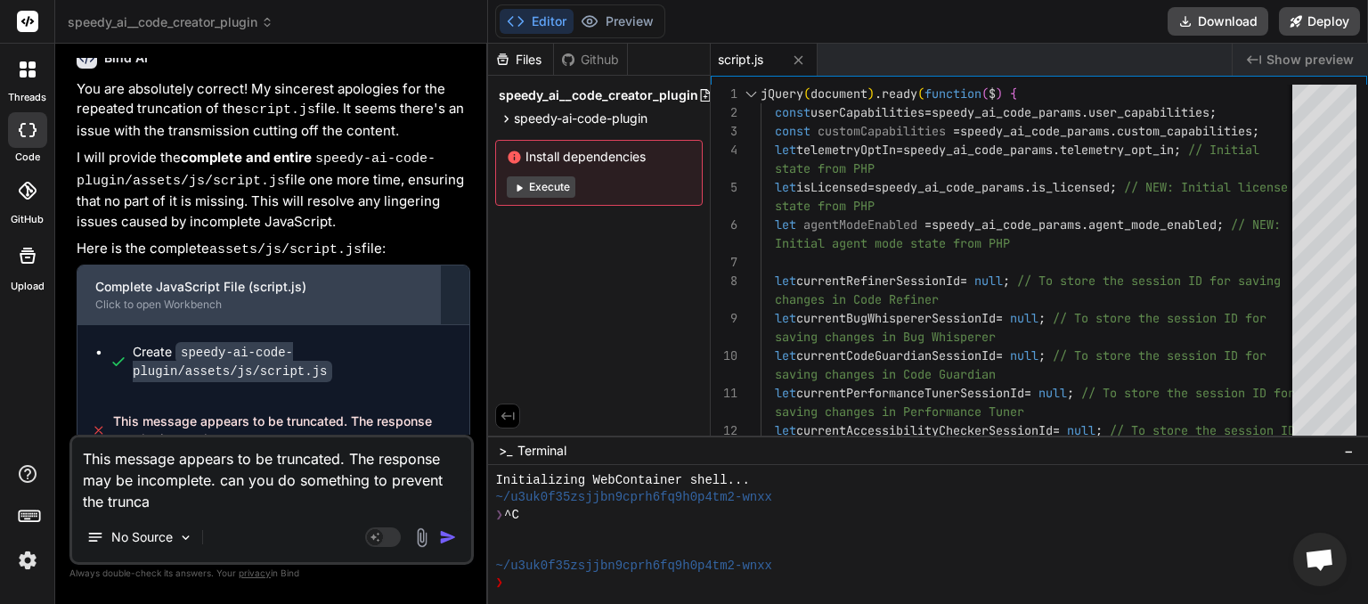
type textarea "x"
type textarea "This message appears to be truncated. The response may be incomplete. can you d…"
type textarea "x"
type textarea "This message appears to be truncated. The response may be incomplete. can you d…"
type textarea "x"
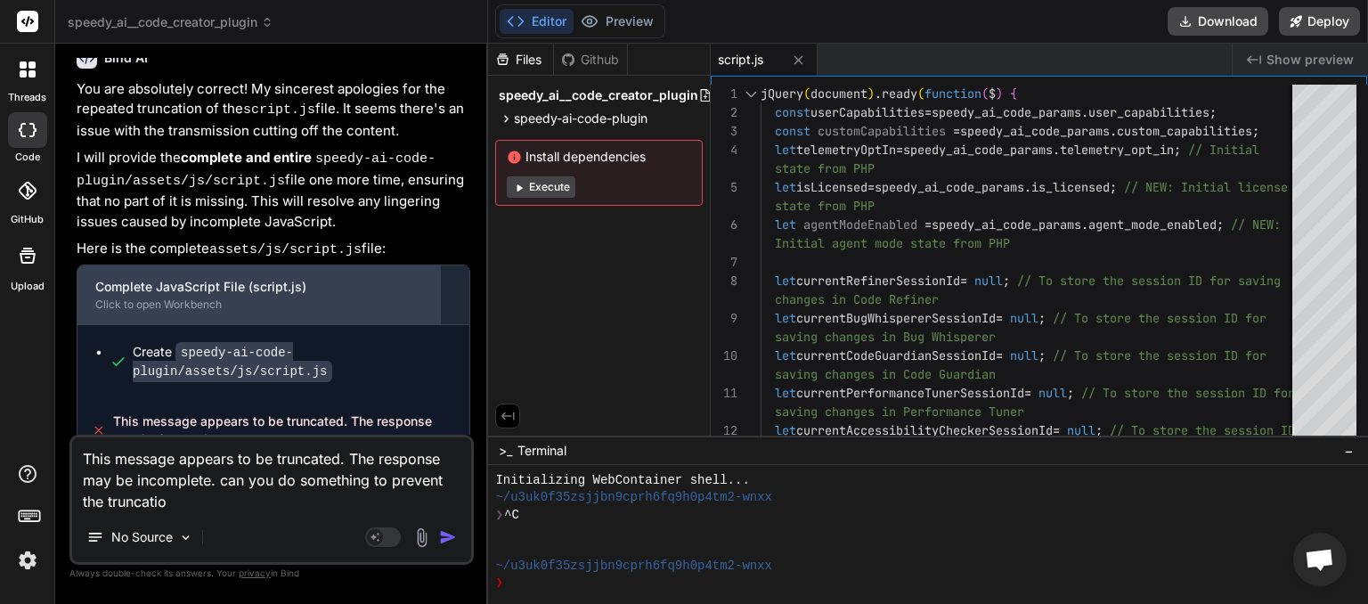
type textarea "This message appears to be truncated. The response may be incomplete. can you d…"
type textarea "x"
type textarea "This message appears to be truncated. The response may be incomplete. can you d…"
type textarea "x"
type textarea "This message appears to be truncated. The response may be incomplete. can you d…"
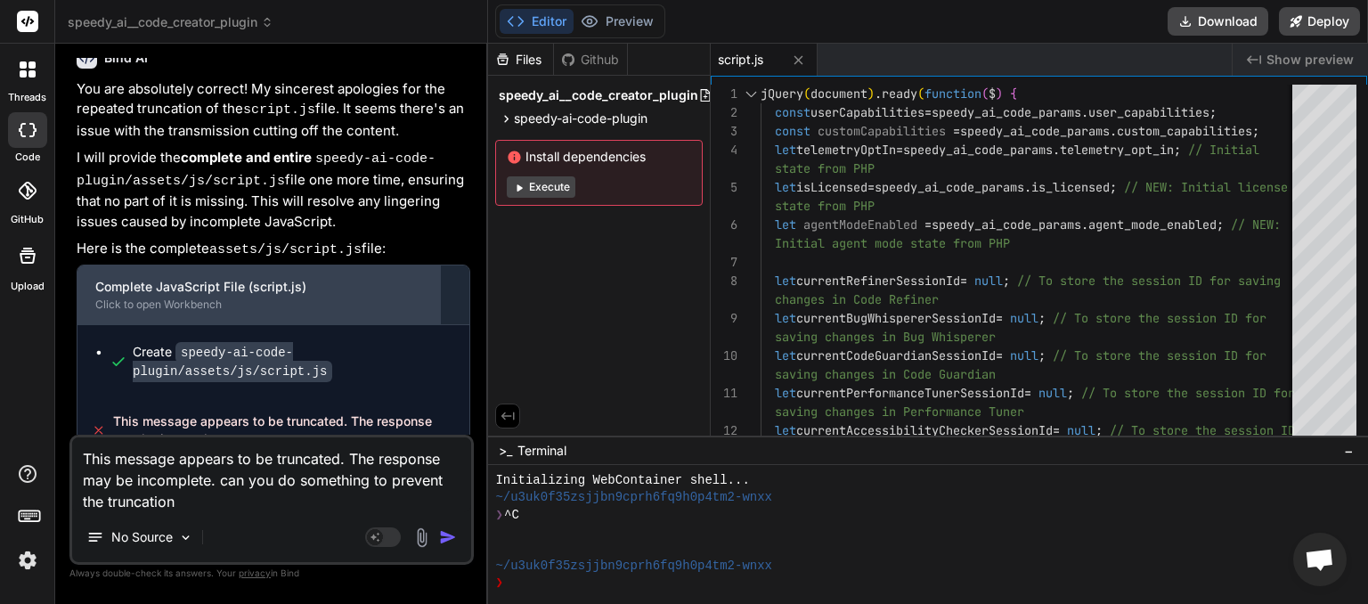
type textarea "x"
type textarea "This message appears to be truncated. The response may be incomplete. can you d…"
type textarea "x"
type textarea "This message appears to be truncated. The response may be incomplete. can you d…"
type textarea "x"
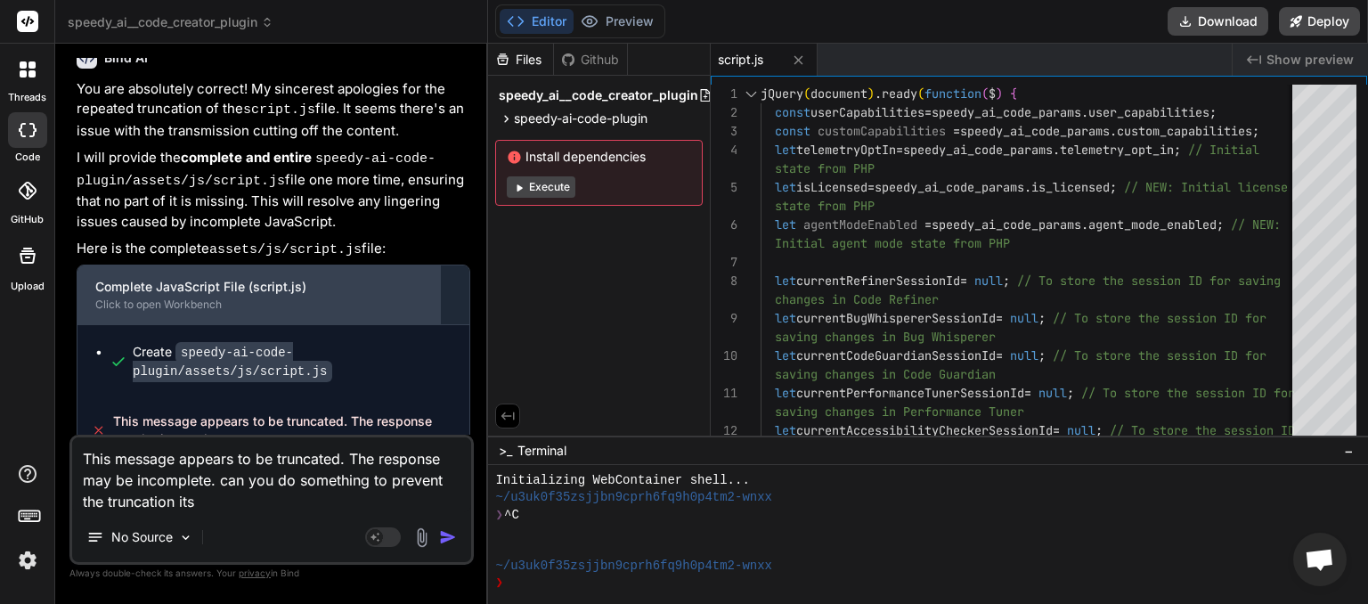
type textarea "This message appears to be truncated. The response may be incomplete. can you d…"
type textarea "x"
type textarea "This message appears to be truncated. The response may be incomplete. can you d…"
type textarea "x"
type textarea "This message appears to be truncated. The response may be incomplete. can you d…"
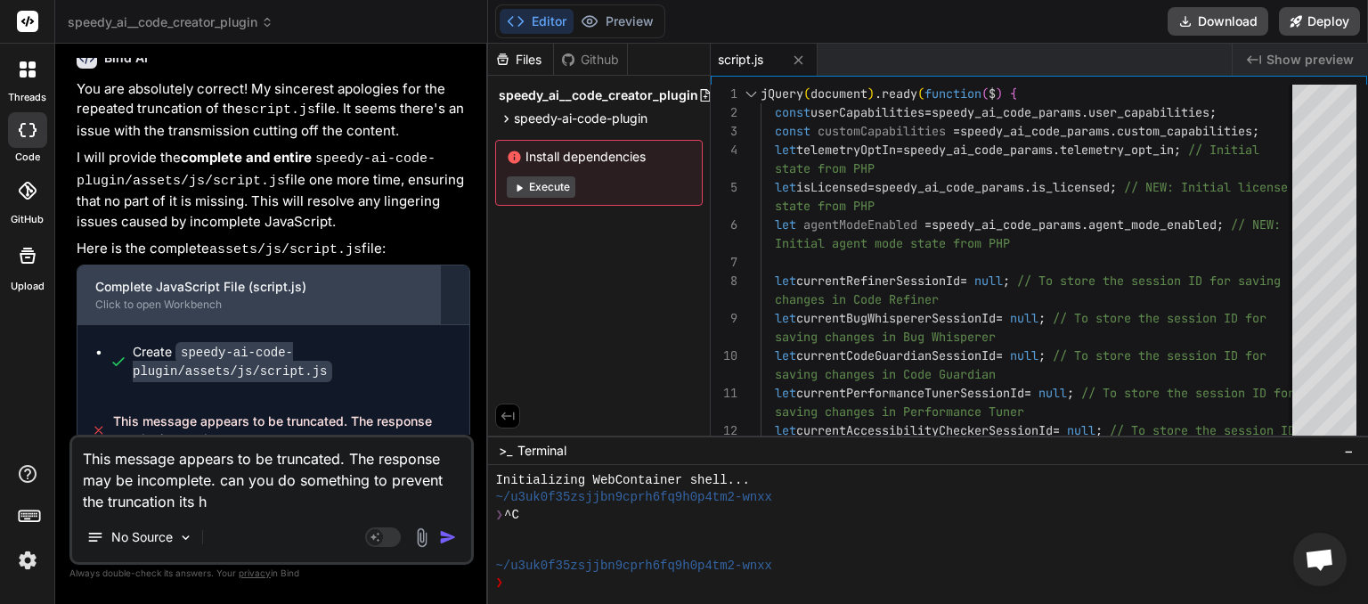
type textarea "x"
type textarea "This message appears to be truncated. The response may be incomplete. can you d…"
type textarea "x"
type textarea "This message appears to be truncated. The response may be incomplete. can you d…"
type textarea "x"
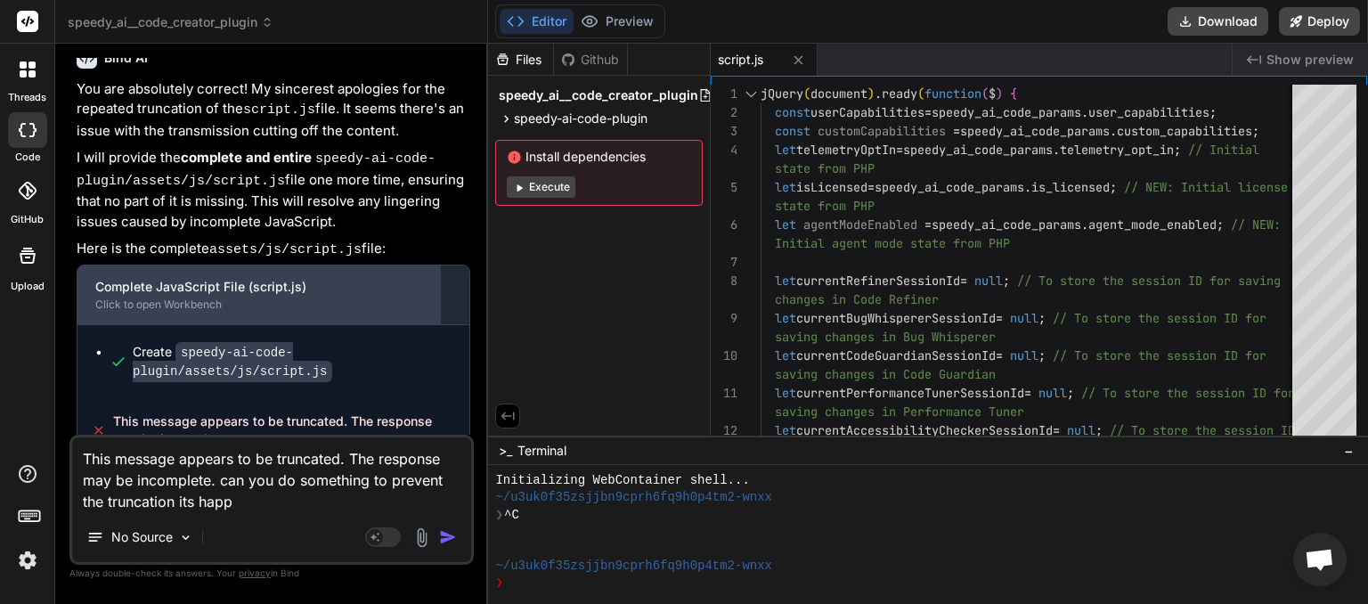
type textarea "This message appears to be truncated. The response may be incomplete. can you d…"
type textarea "x"
type textarea "This message appears to be truncated. The response may be incomplete. can you d…"
type textarea "x"
type textarea "This message appears to be truncated. The response may be incomplete. can you d…"
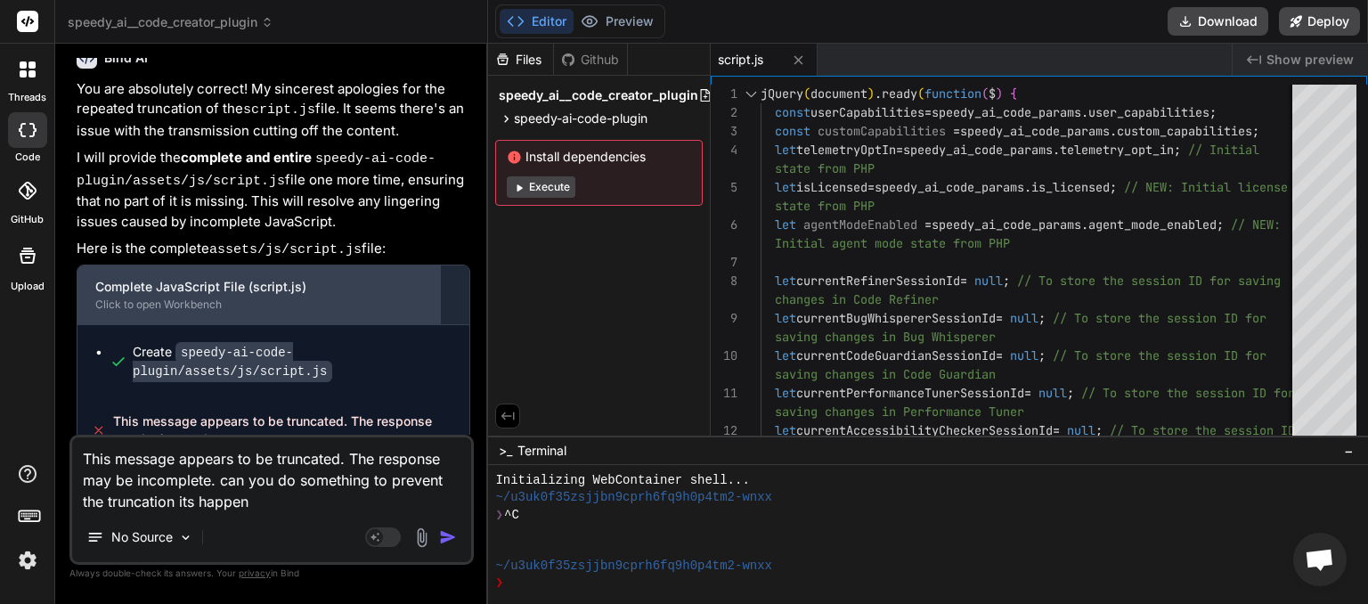
type textarea "x"
type textarea "This message appears to be truncated. The response may be incomplete. can you d…"
type textarea "x"
type textarea "This message appears to be truncated. The response may be incomplete. can you d…"
type textarea "x"
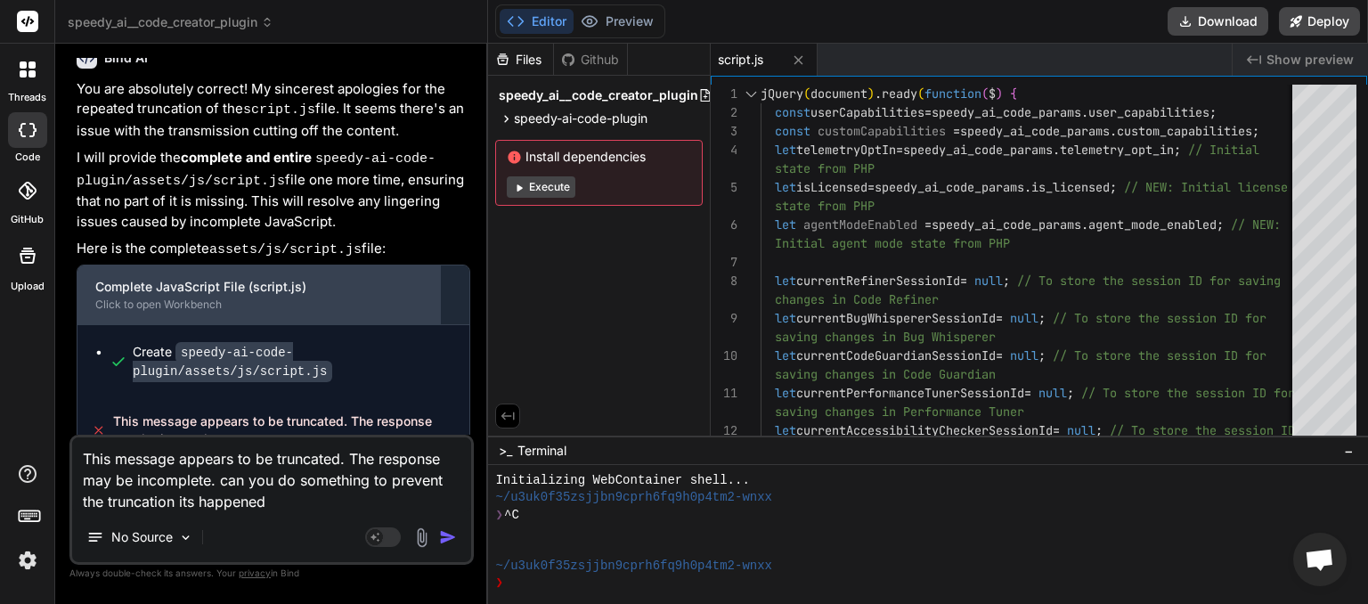
type textarea "This message appears to be truncated. The response may be incomplete. can you d…"
type textarea "x"
type textarea "This message appears to be truncated. The response may be incomplete. can you d…"
type textarea "x"
type textarea "This message appears to be truncated. The response may be incomplete. can you d…"
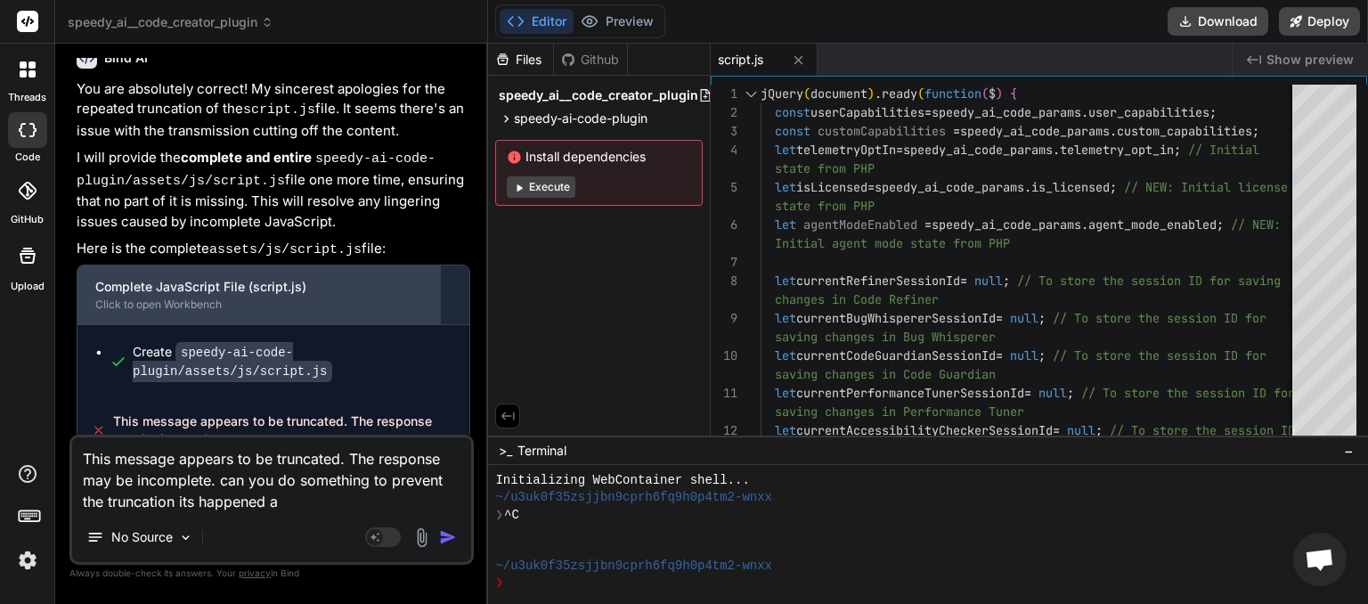
type textarea "x"
type textarea "This message appears to be truncated. The response may be incomplete. can you d…"
type textarea "x"
type textarea "This message appears to be truncated. The response may be incomplete. can you d…"
type textarea "x"
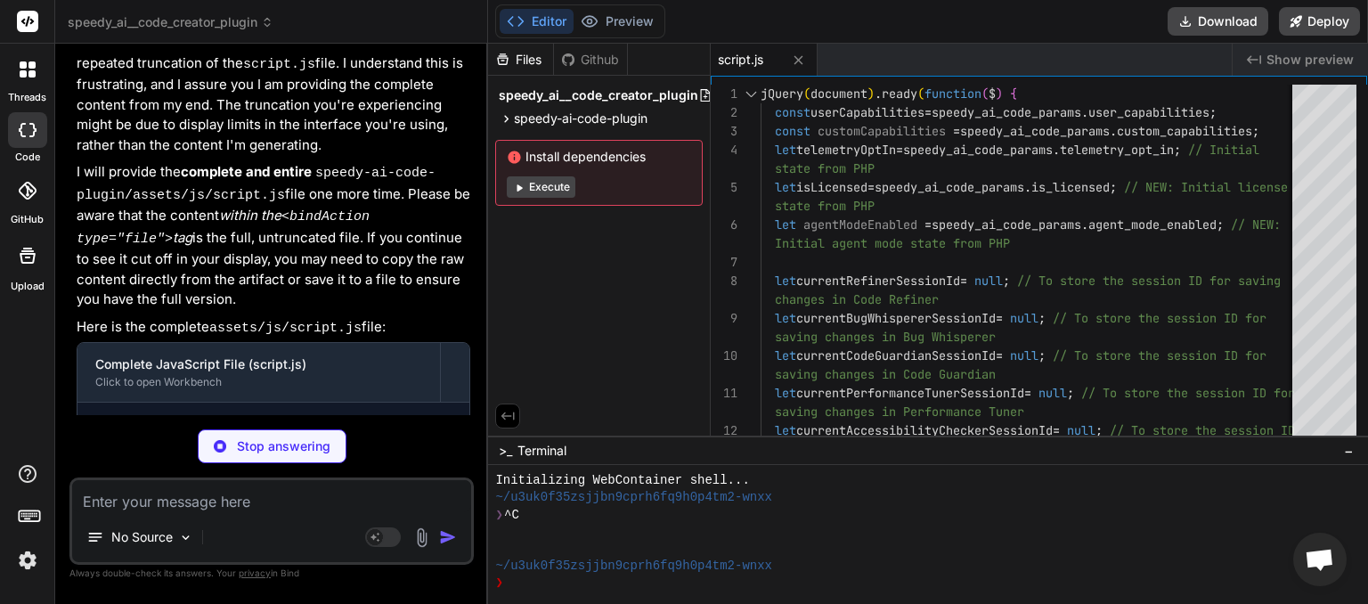
scroll to position [7253, 0]
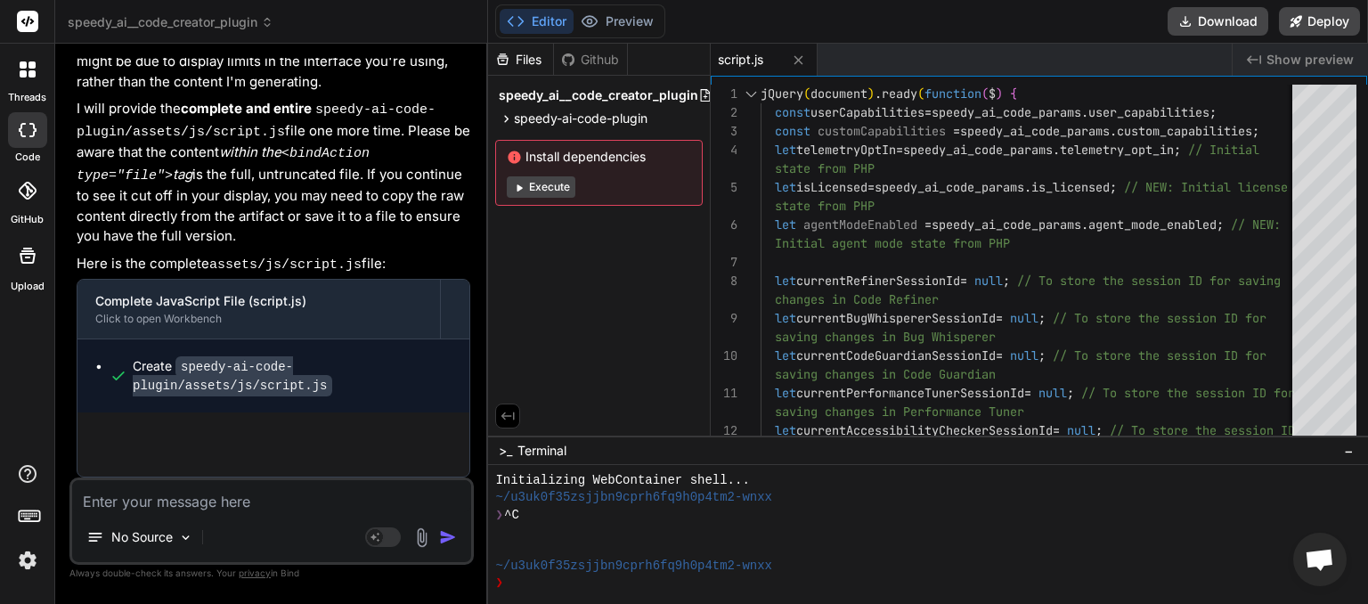
type textarea "x"
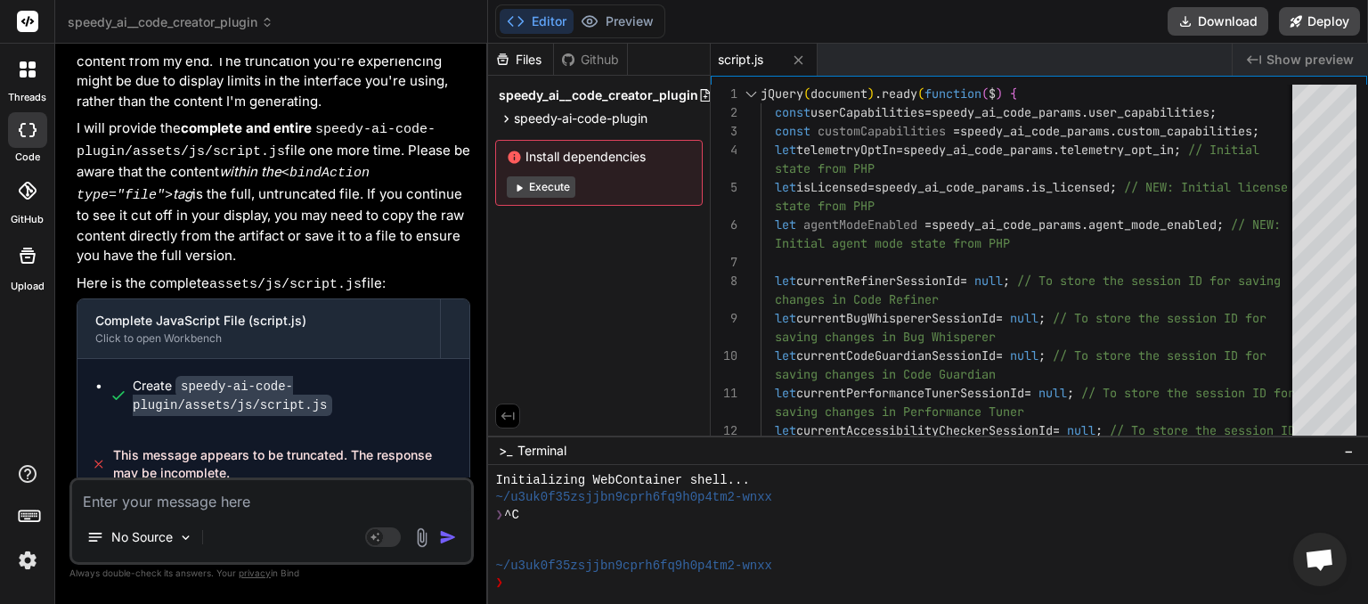
scroll to position [7256, 0]
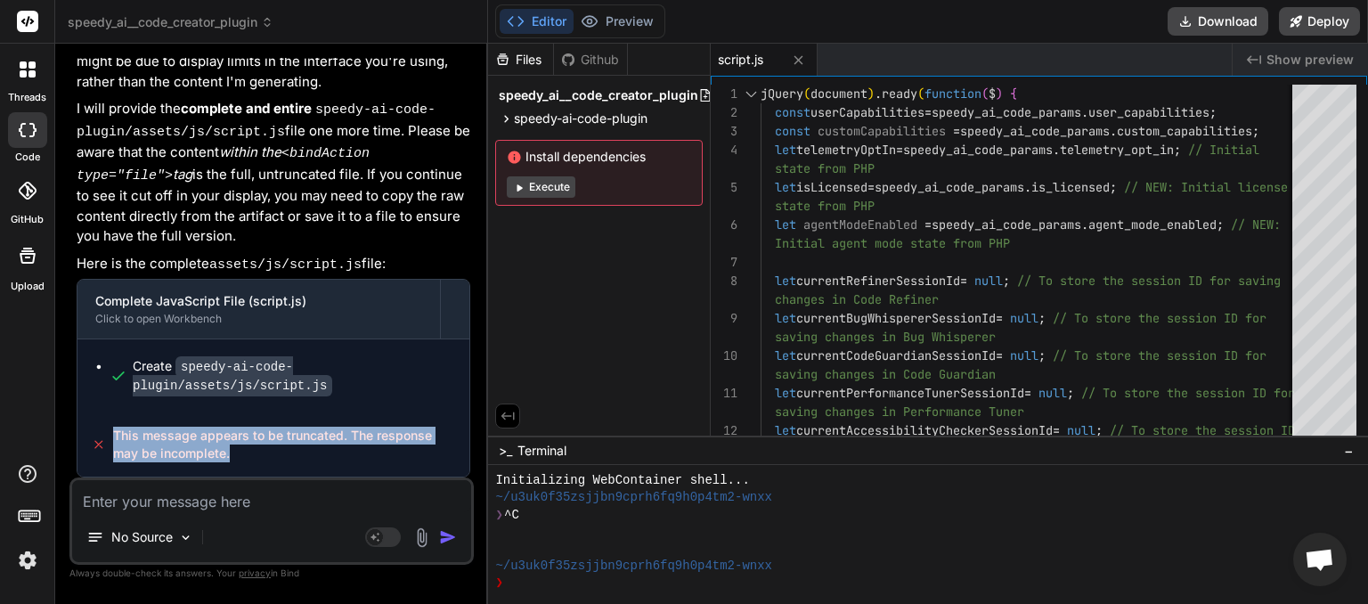
drag, startPoint x: 185, startPoint y: 444, endPoint x: 112, endPoint y: 433, distance: 73.8
click at [112, 433] on div "This message appears to be truncated. The response may be incomplete." at bounding box center [273, 444] width 392 height 64
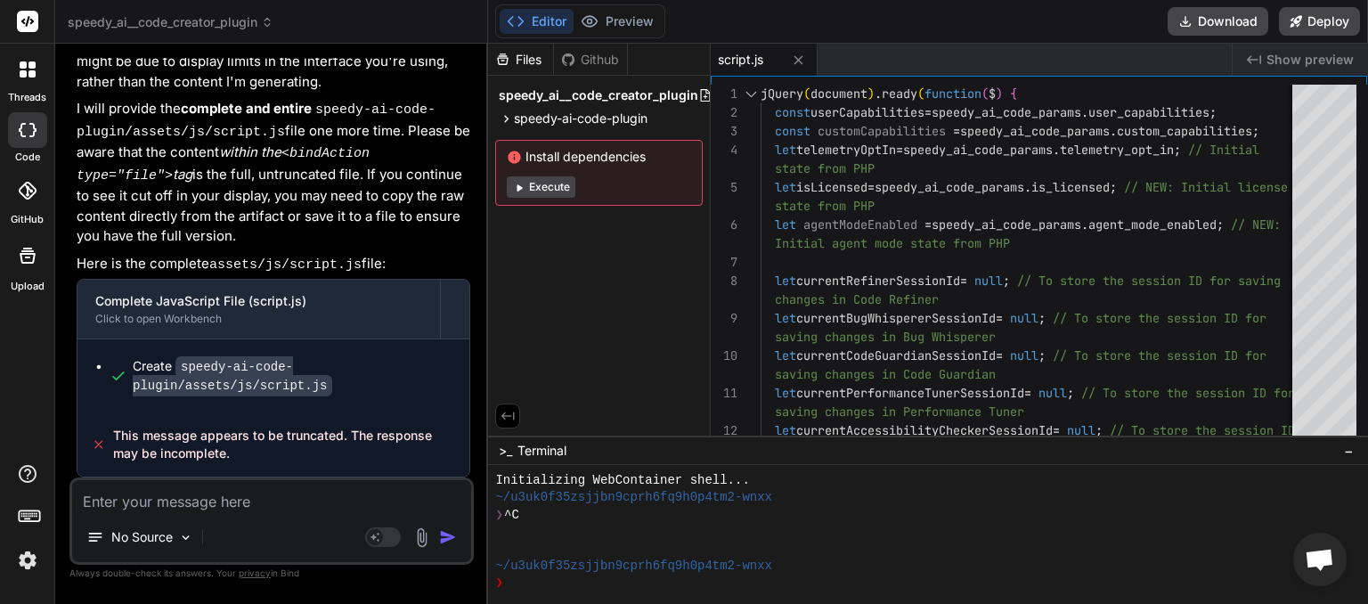
paste textarea "This message appears to be truncated. The response may be incomplete."
type textarea "This message appears to be truncated. The response may be incomplete."
type textarea "x"
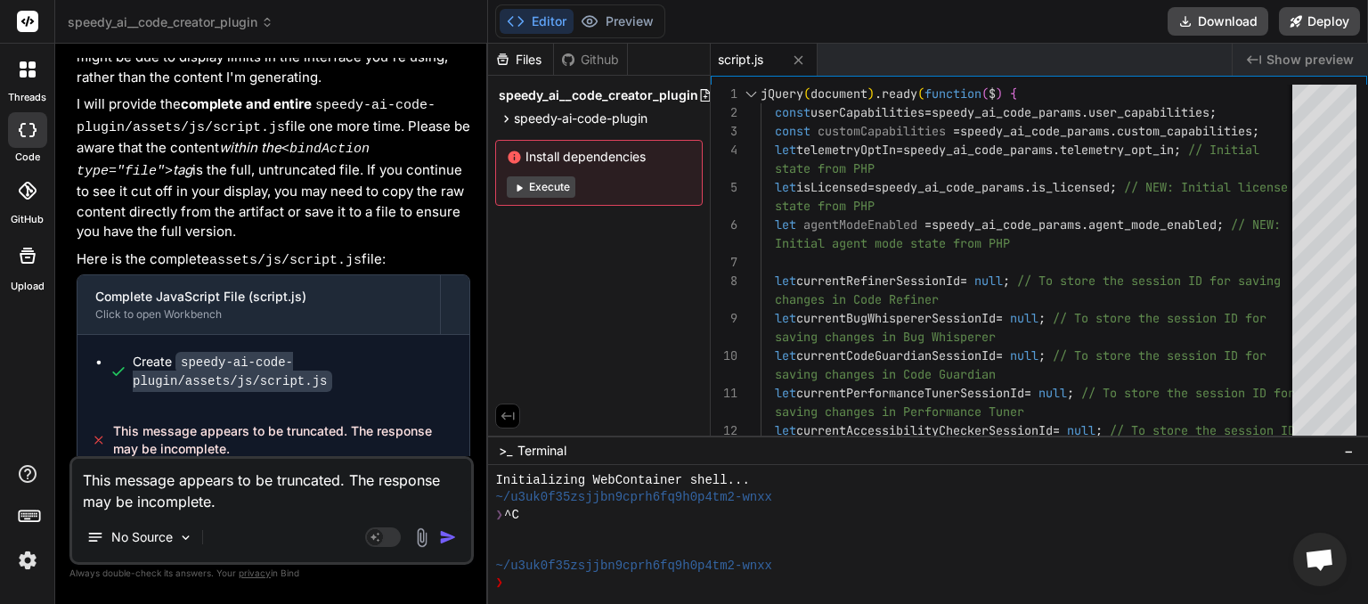
type textarea "This message appears to be truncated. The response may be incomplete."
click at [451, 533] on img "button" at bounding box center [448, 537] width 18 height 18
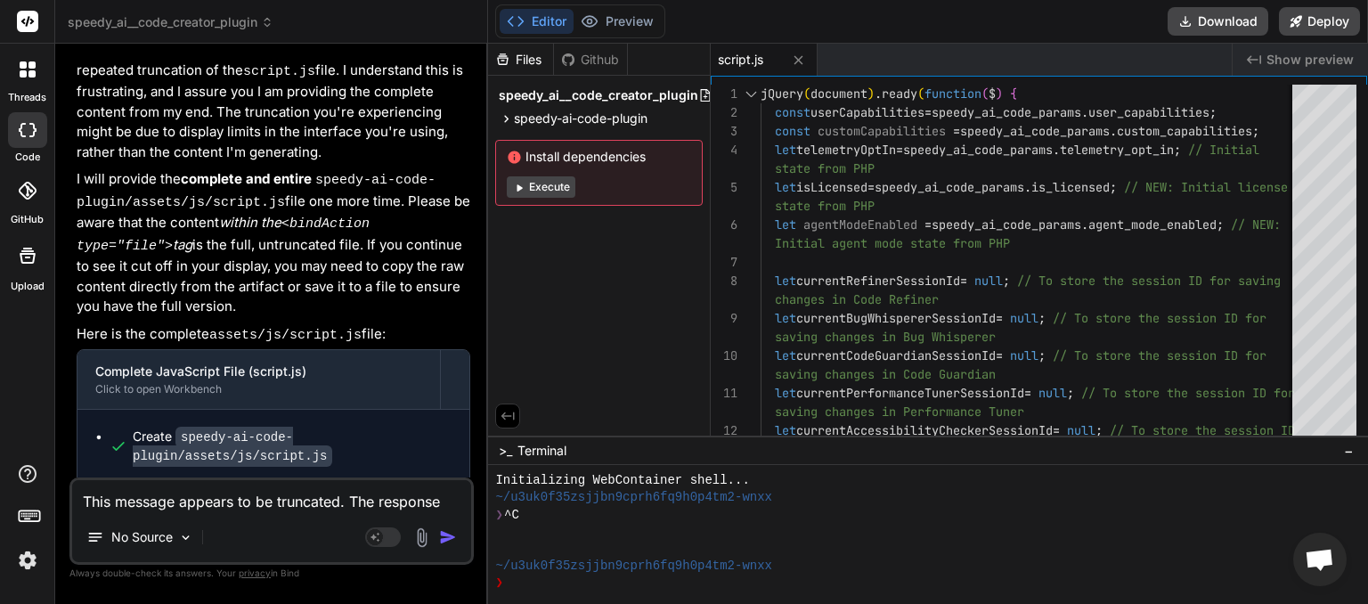
scroll to position [7878, 0]
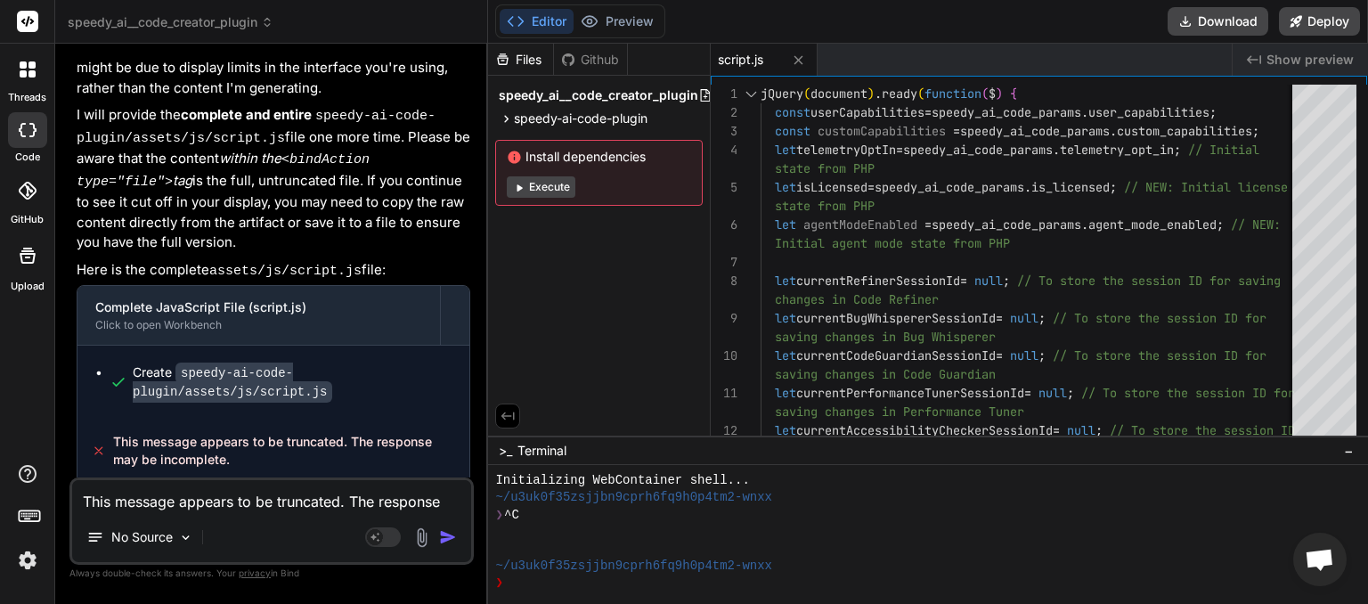
paste textarea
type textarea "x"
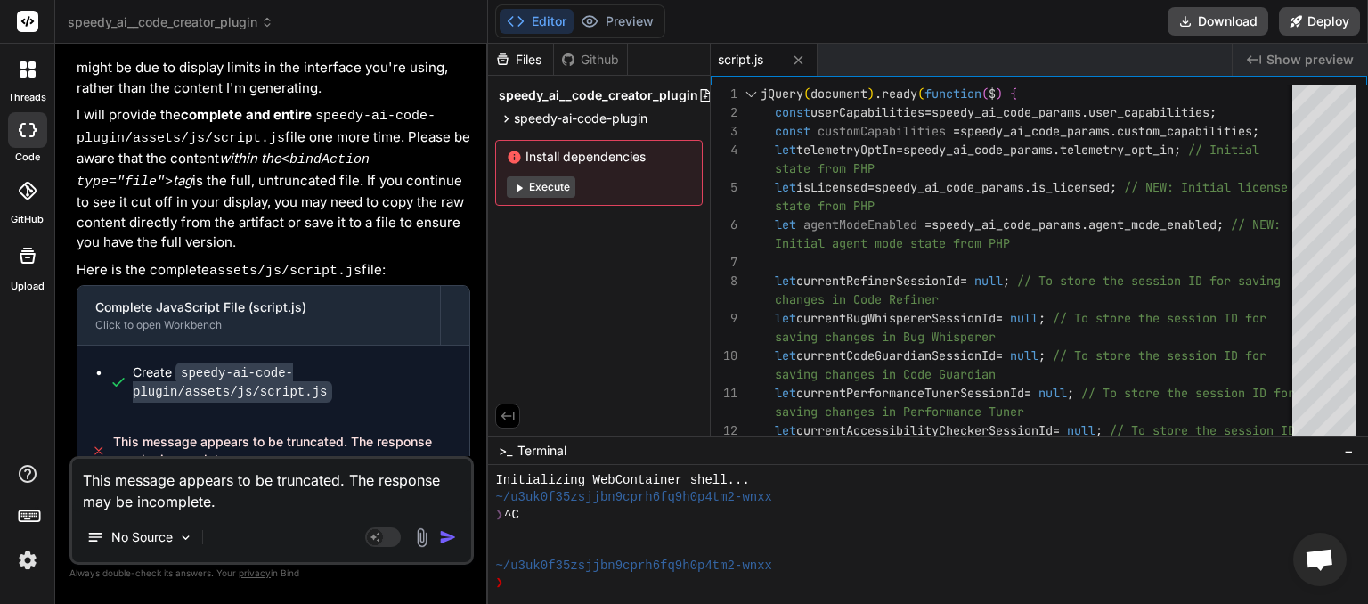
type textarea "This message appears to be truncated. The response may be incomplete."
click at [445, 536] on img "button" at bounding box center [448, 537] width 18 height 18
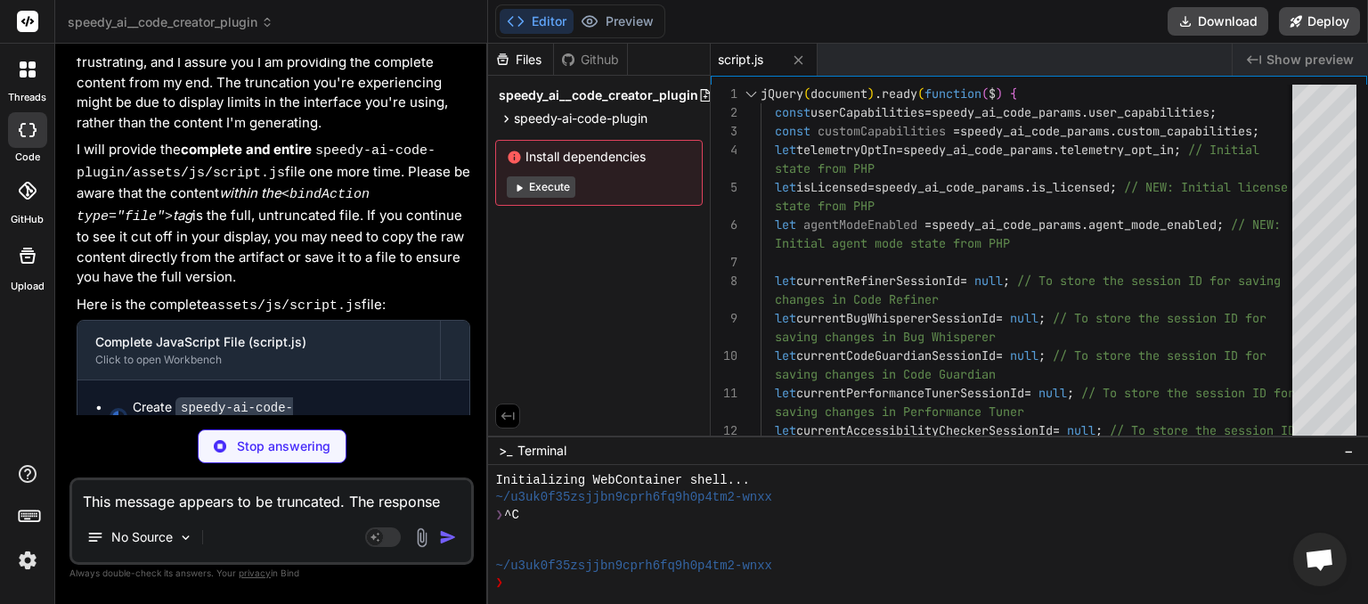
scroll to position [8497, 0]
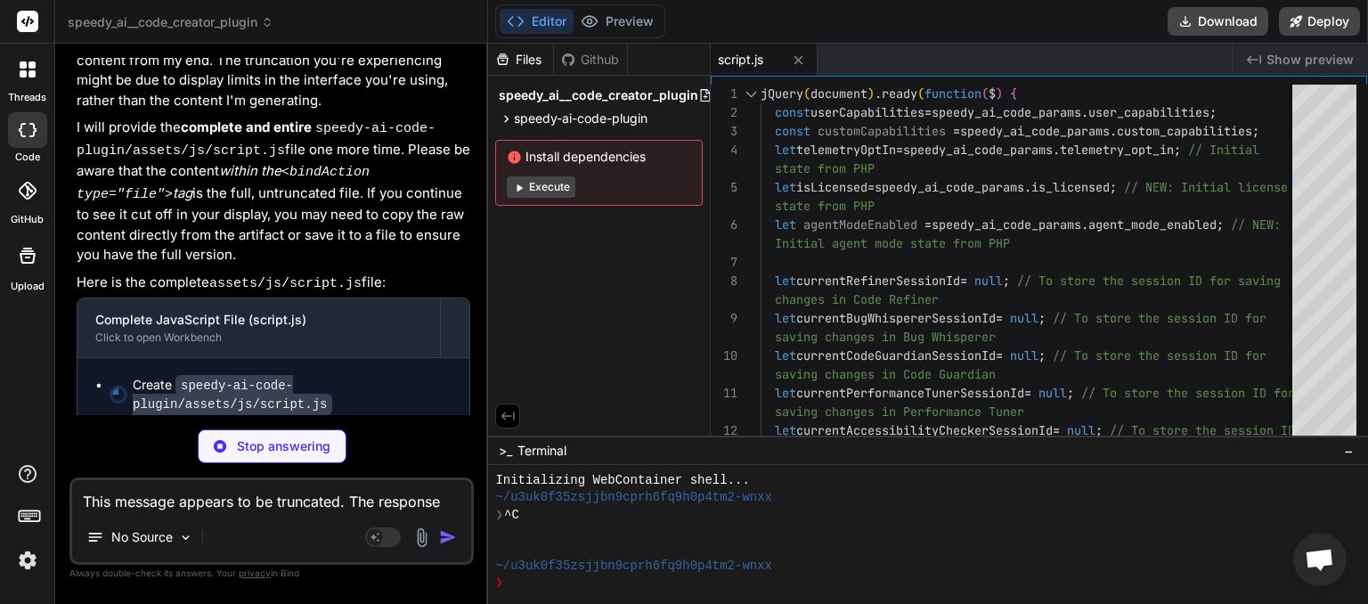
type textarea "x"
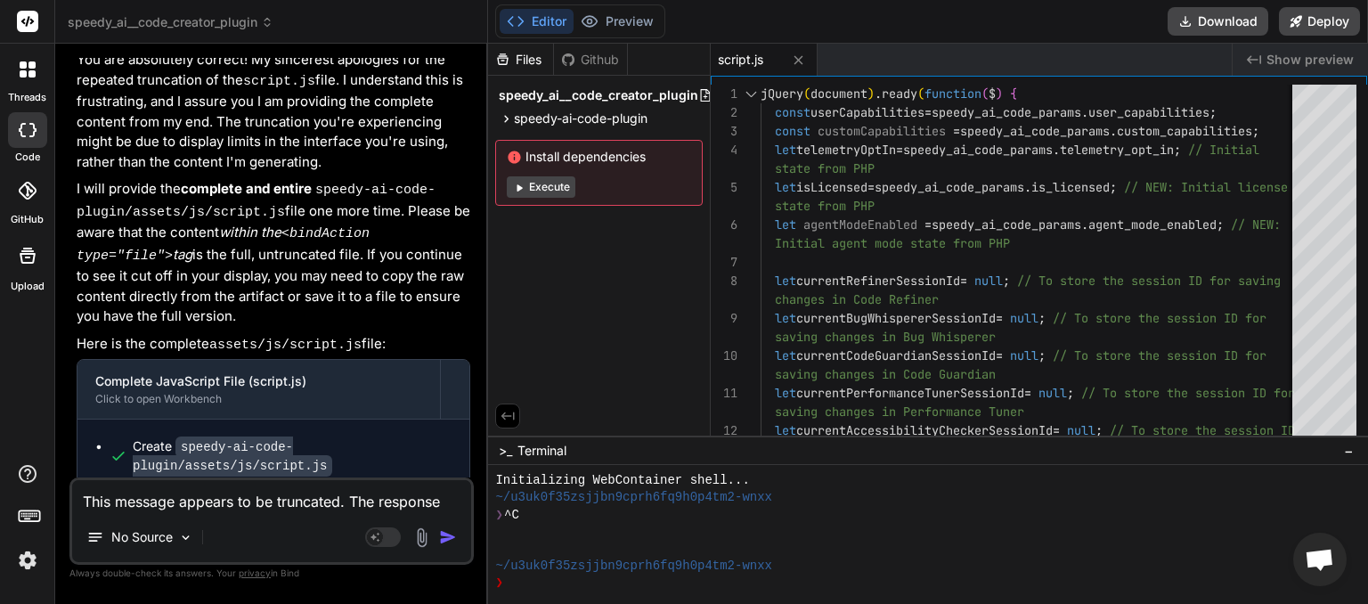
scroll to position [8500, 0]
